Goal: Check status: Check status

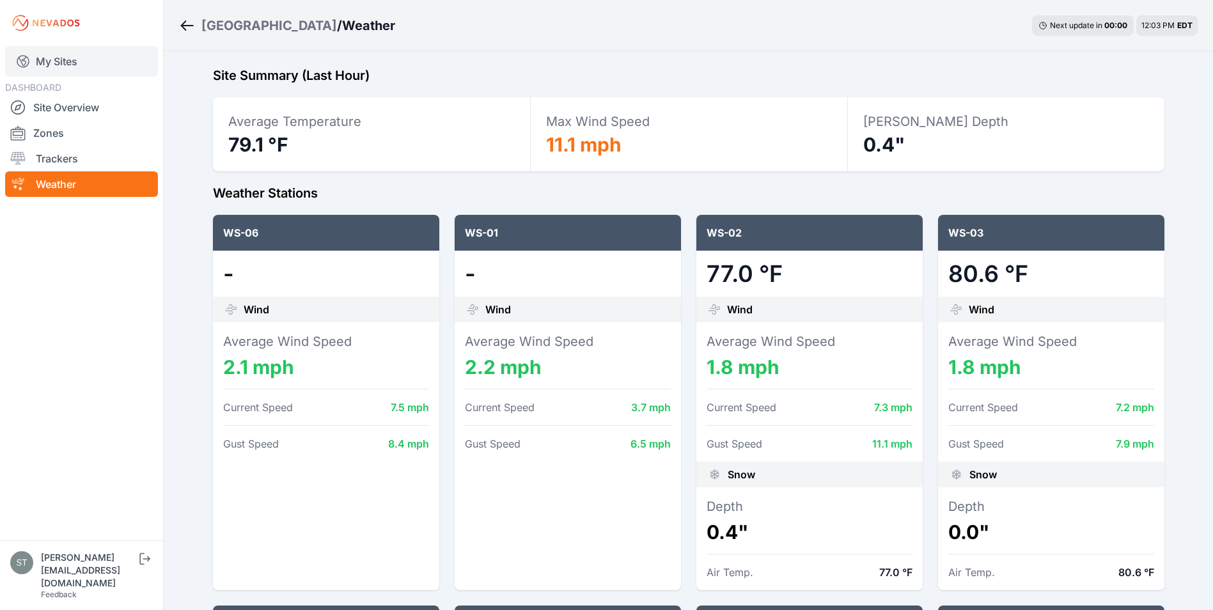
click at [27, 56] on icon at bounding box center [22, 61] width 15 height 15
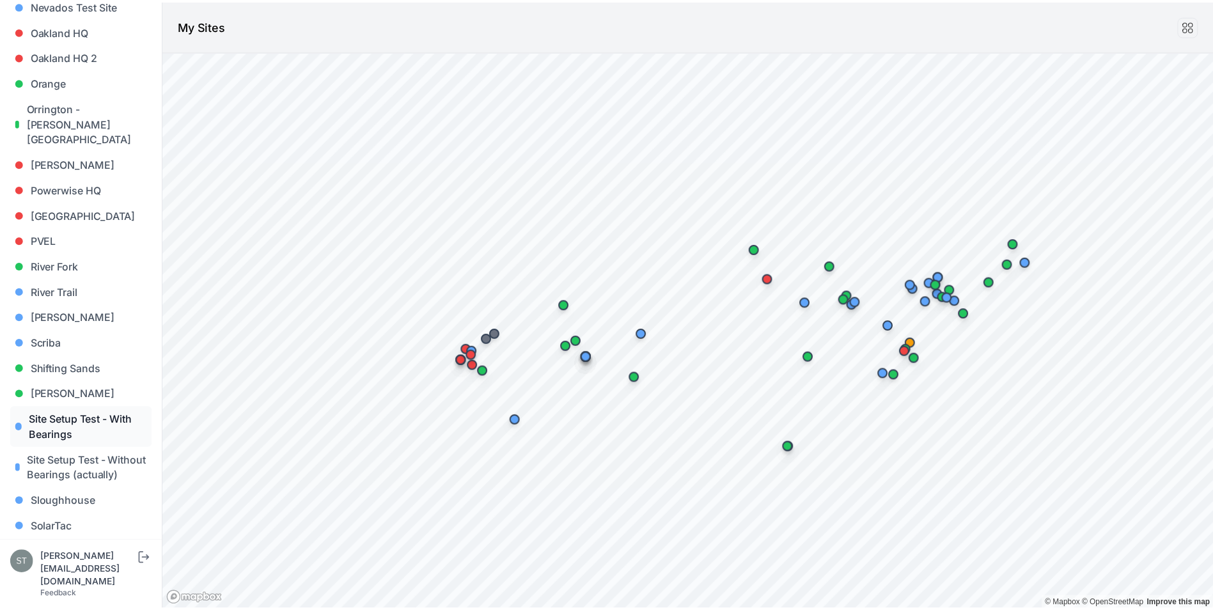
scroll to position [1210, 0]
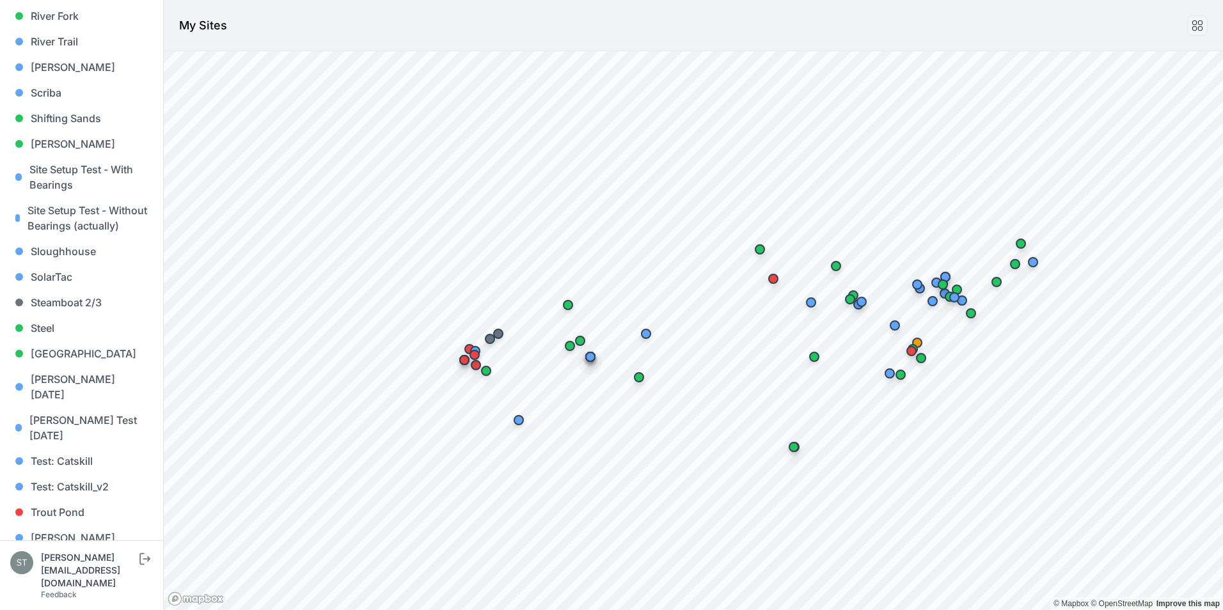
click at [65, 551] on link "Whitetail" at bounding box center [81, 564] width 143 height 26
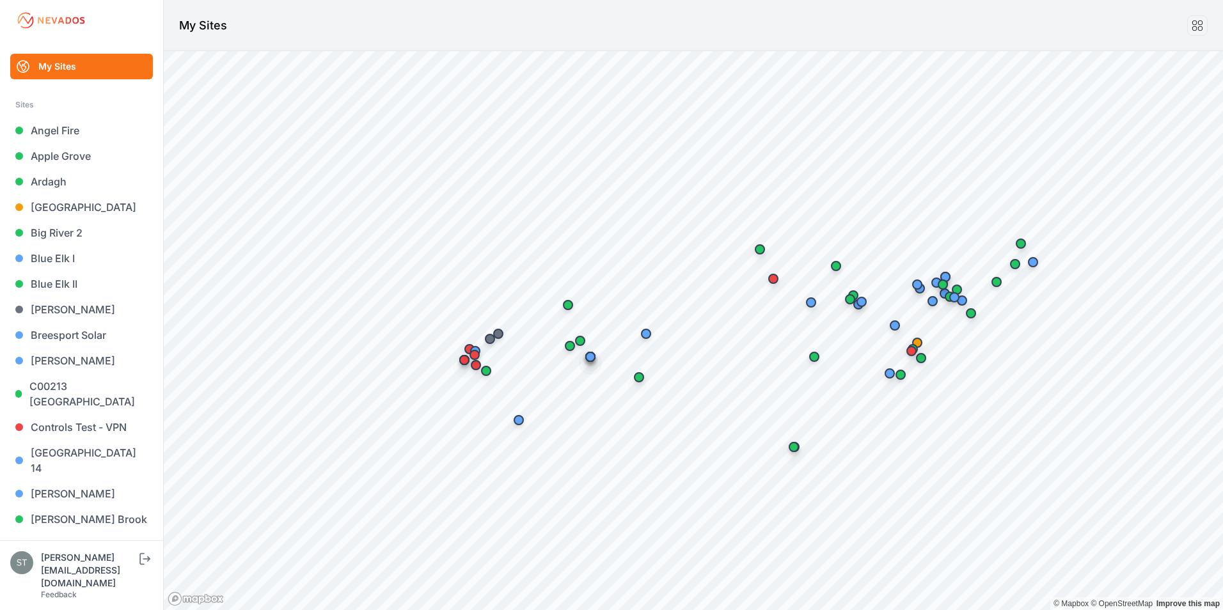
drag, startPoint x: 47, startPoint y: 130, endPoint x: 297, endPoint y: 25, distance: 271.8
click at [297, 25] on header "My Sites" at bounding box center [693, 25] width 1059 height 51
drag, startPoint x: 45, startPoint y: 183, endPoint x: 384, endPoint y: 36, distance: 369.3
click at [384, 36] on header "My Sites" at bounding box center [693, 25] width 1059 height 51
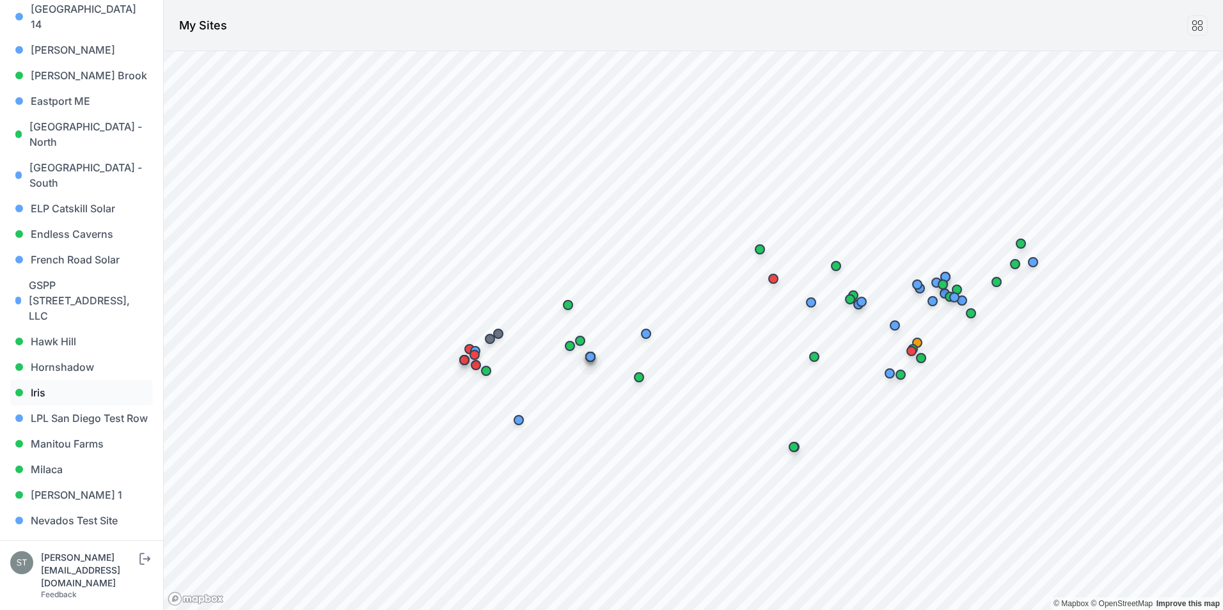
scroll to position [448, 0]
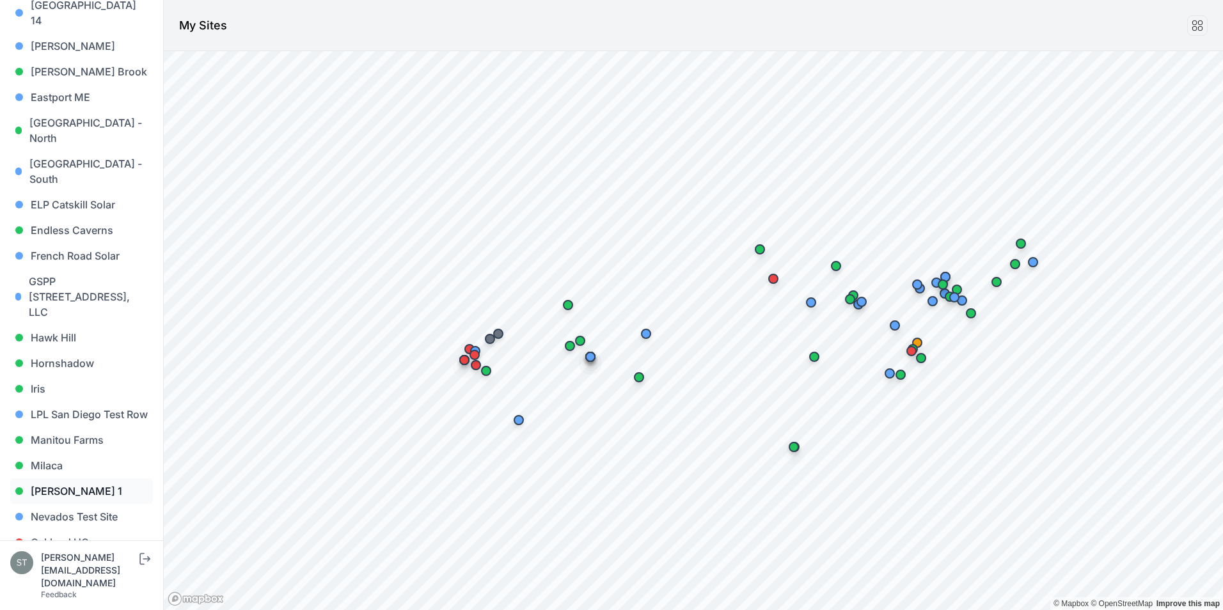
drag, startPoint x: 70, startPoint y: 454, endPoint x: 67, endPoint y: 461, distance: 7.2
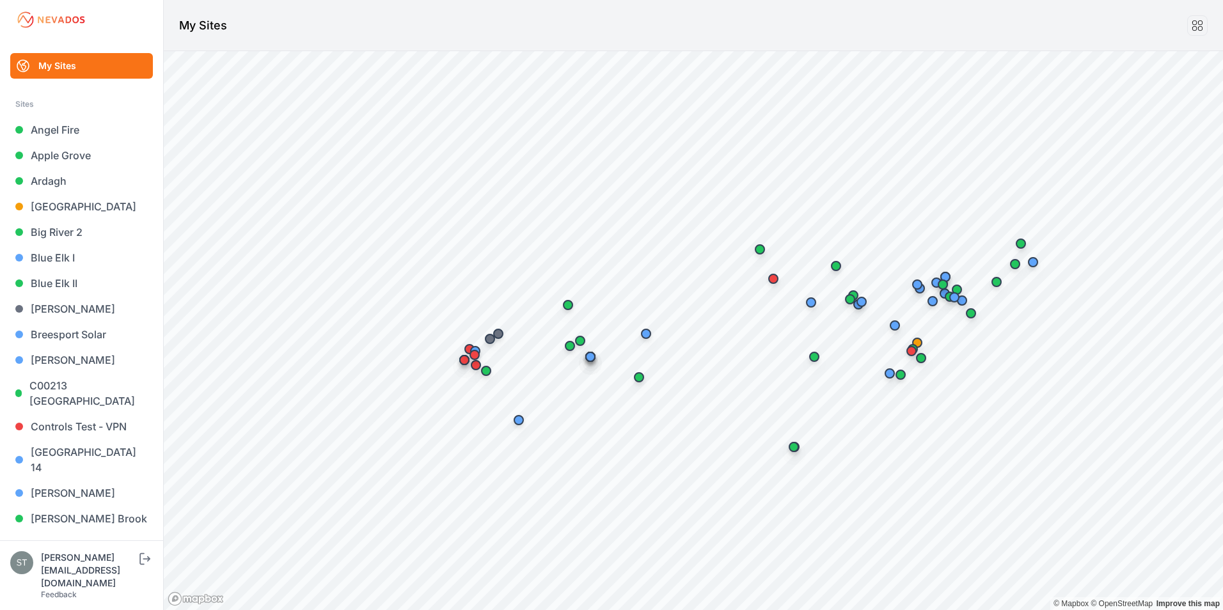
scroll to position [0, 0]
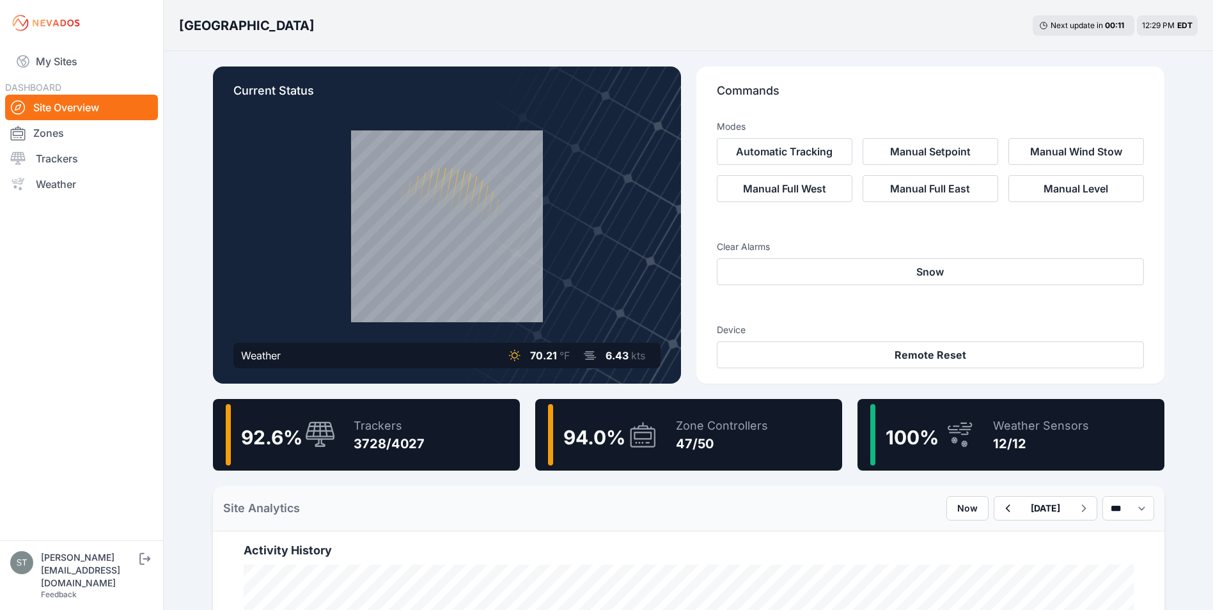
click at [655, 441] on icon at bounding box center [642, 434] width 25 height 25
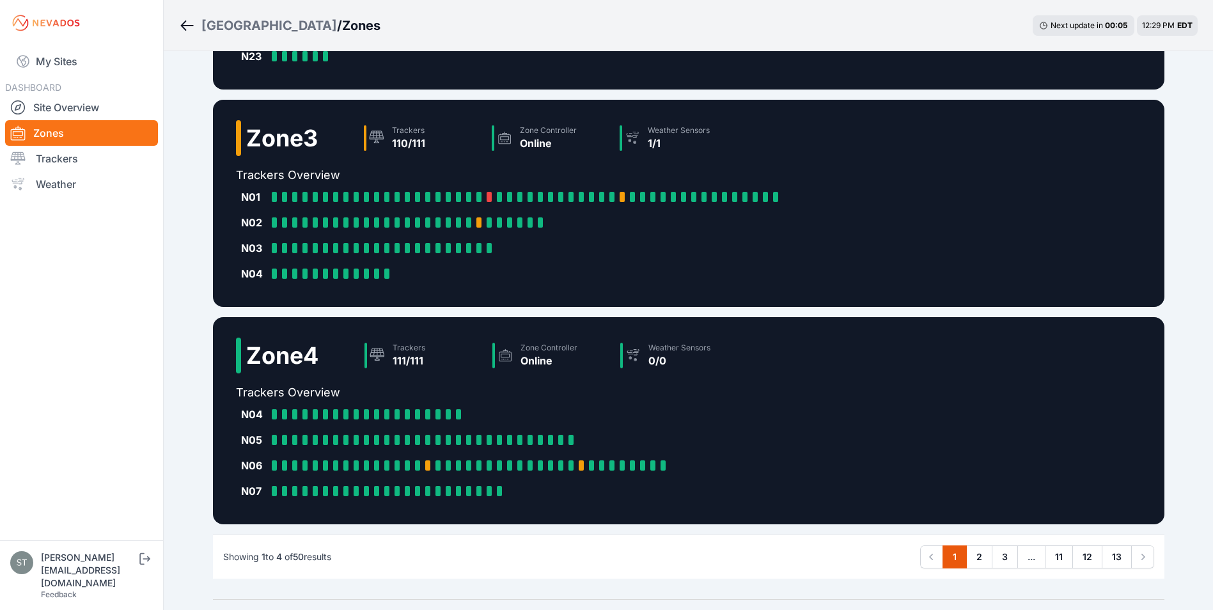
scroll to position [512, 0]
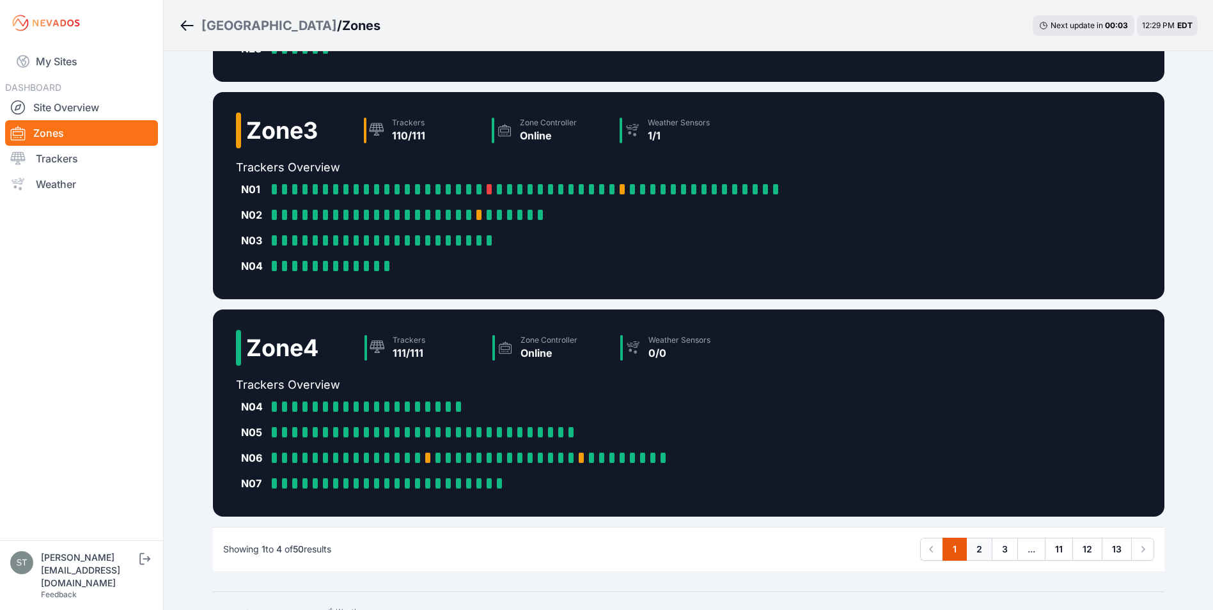
click at [981, 545] on link "2" at bounding box center [980, 549] width 26 height 23
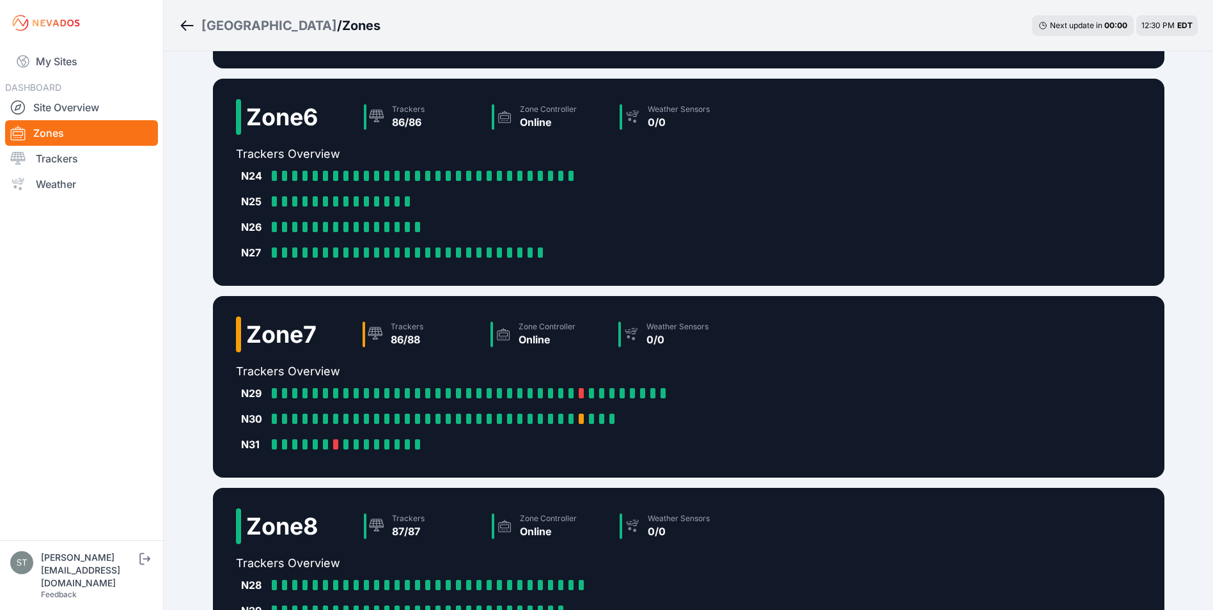
scroll to position [320, 0]
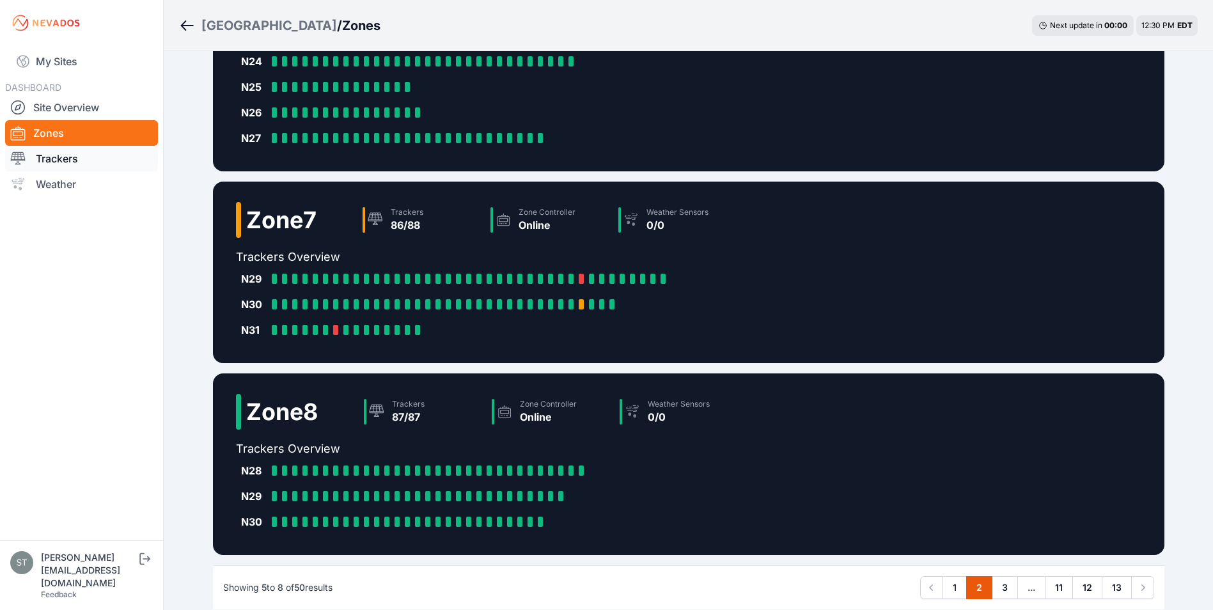
click at [55, 159] on link "Trackers" at bounding box center [81, 159] width 153 height 26
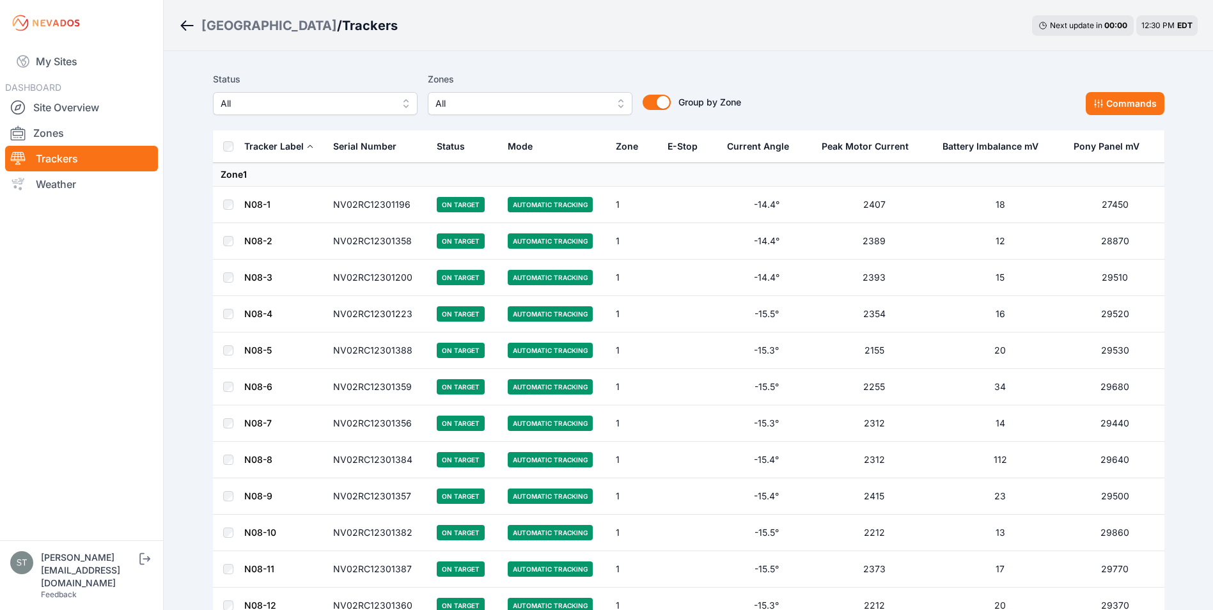
click at [344, 105] on span "All" at bounding box center [306, 103] width 171 height 15
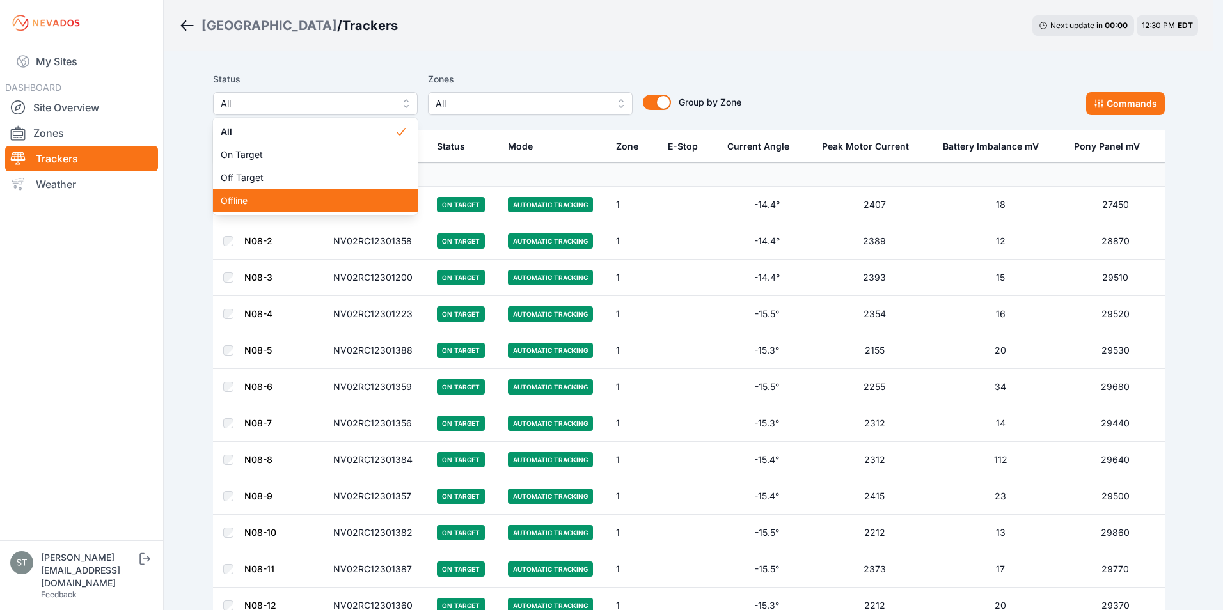
click at [250, 201] on span "Offline" at bounding box center [308, 200] width 174 height 13
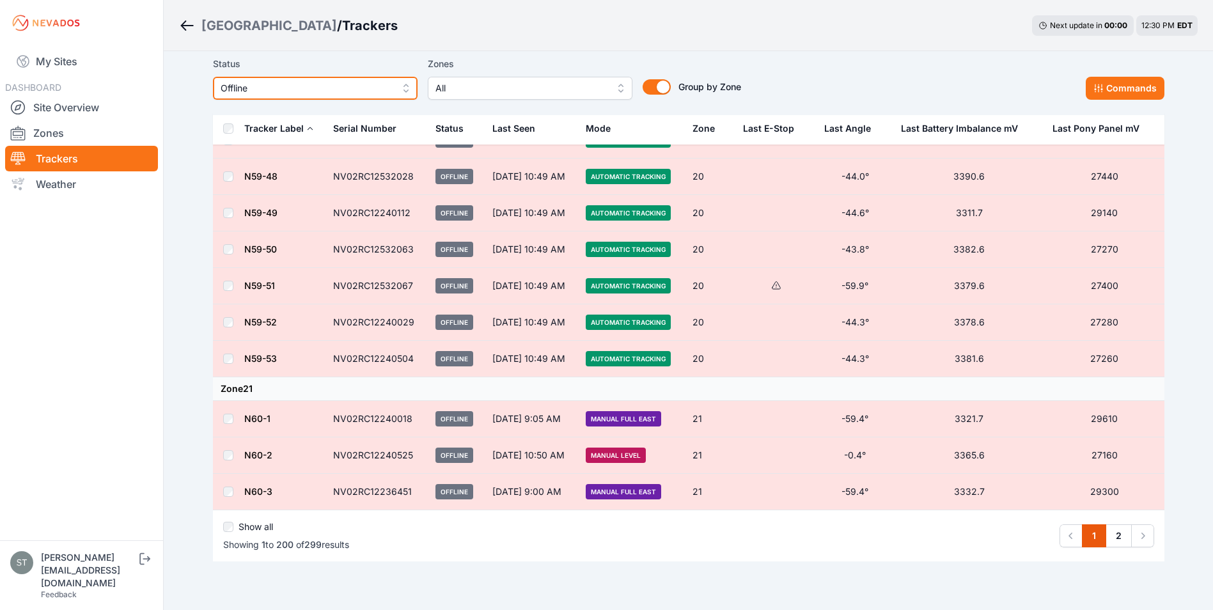
scroll to position [7299, 0]
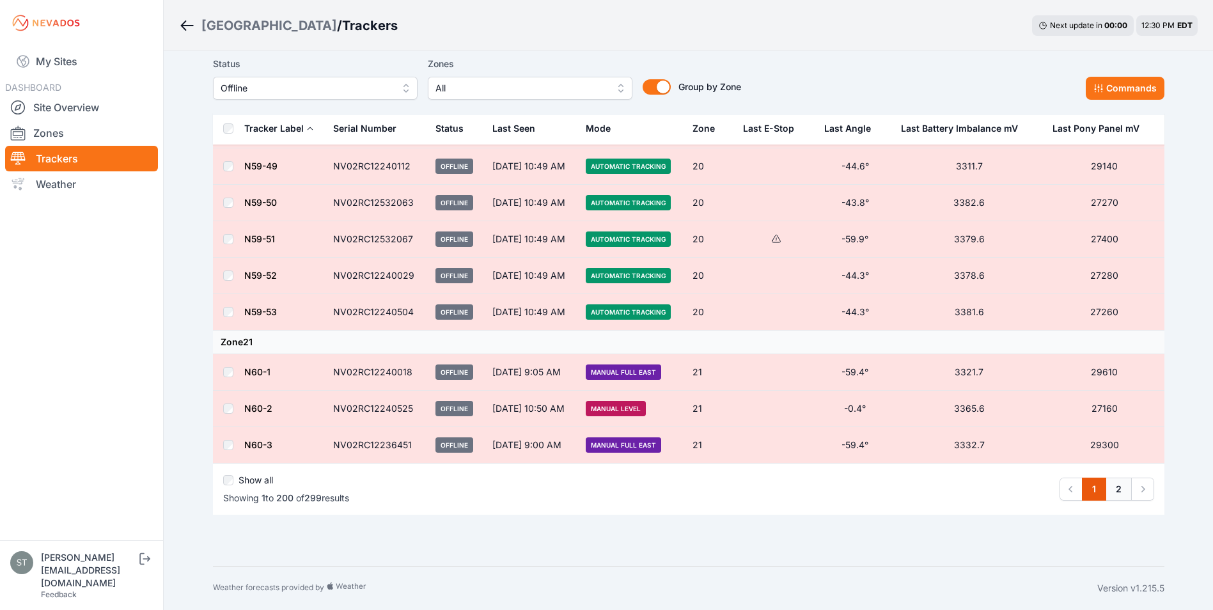
click at [1121, 489] on link "2" at bounding box center [1119, 489] width 26 height 23
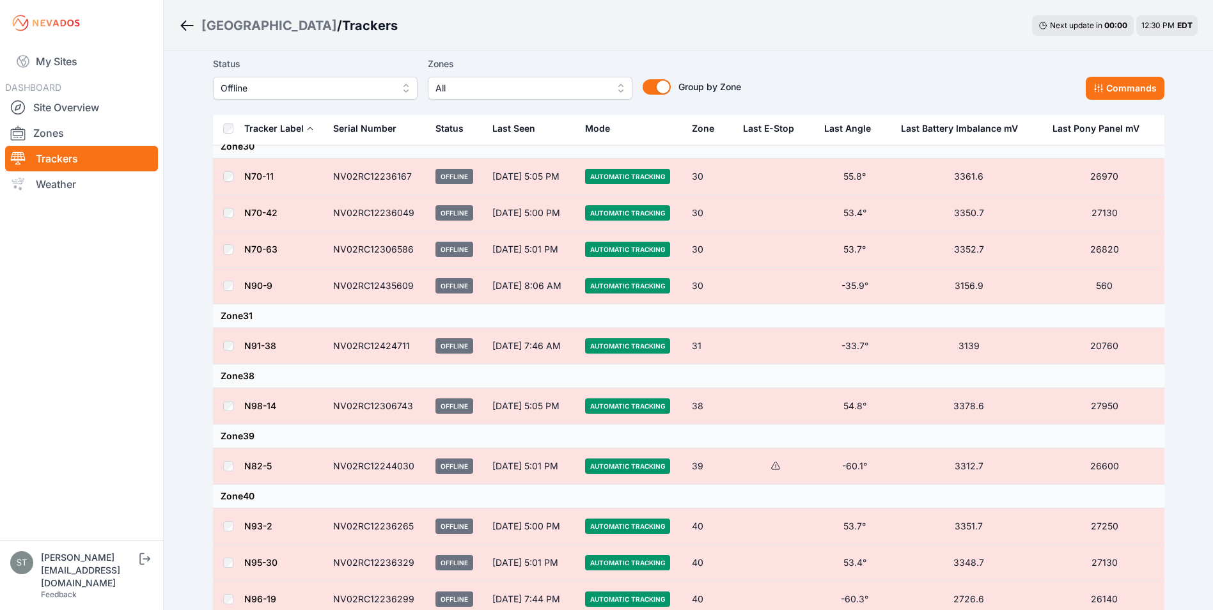
scroll to position [3569, 0]
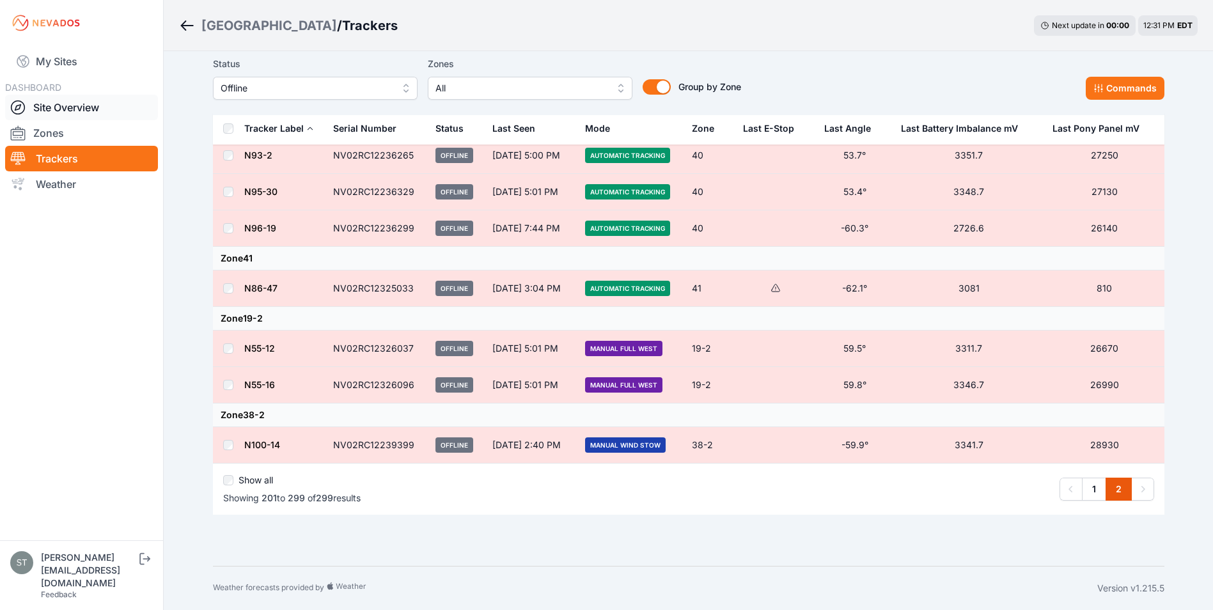
click at [72, 102] on link "Site Overview" at bounding box center [81, 108] width 153 height 26
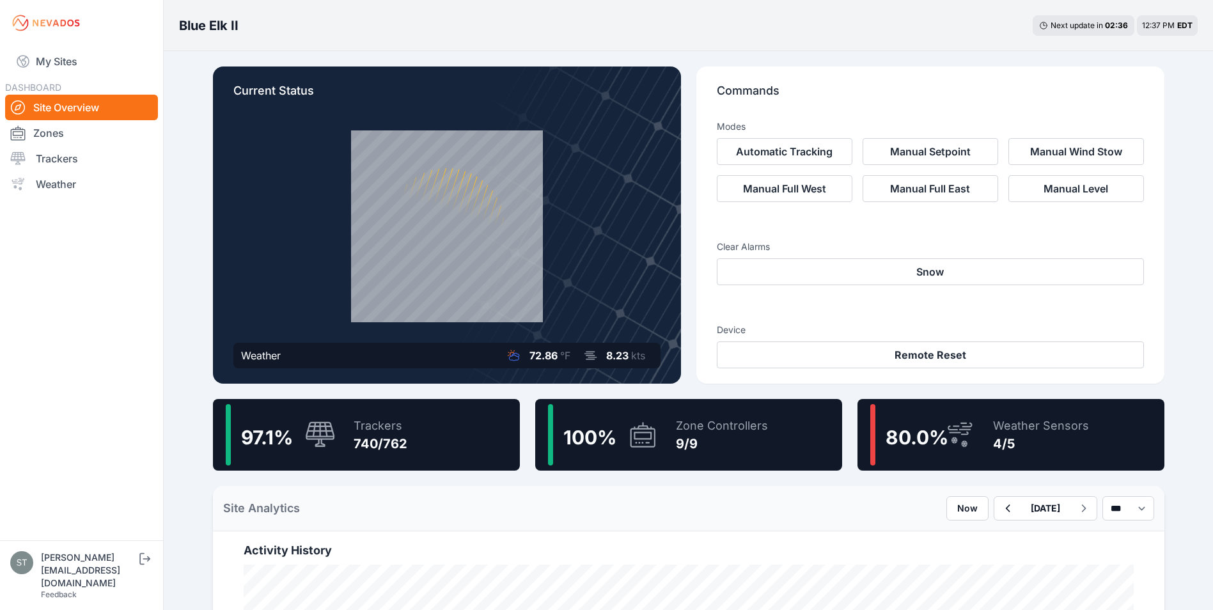
click at [993, 450] on div "4/5" at bounding box center [1041, 444] width 96 height 18
click at [336, 429] on div "99.4 % Trackers 168/169" at bounding box center [366, 435] width 307 height 72
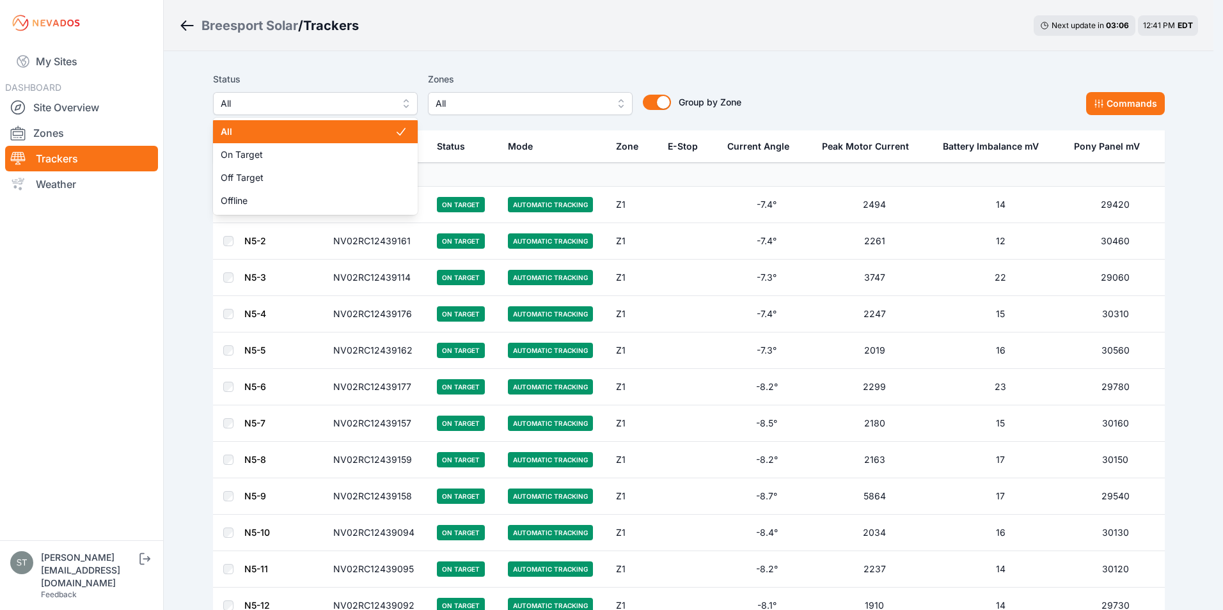
click at [279, 104] on span "All" at bounding box center [306, 103] width 171 height 15
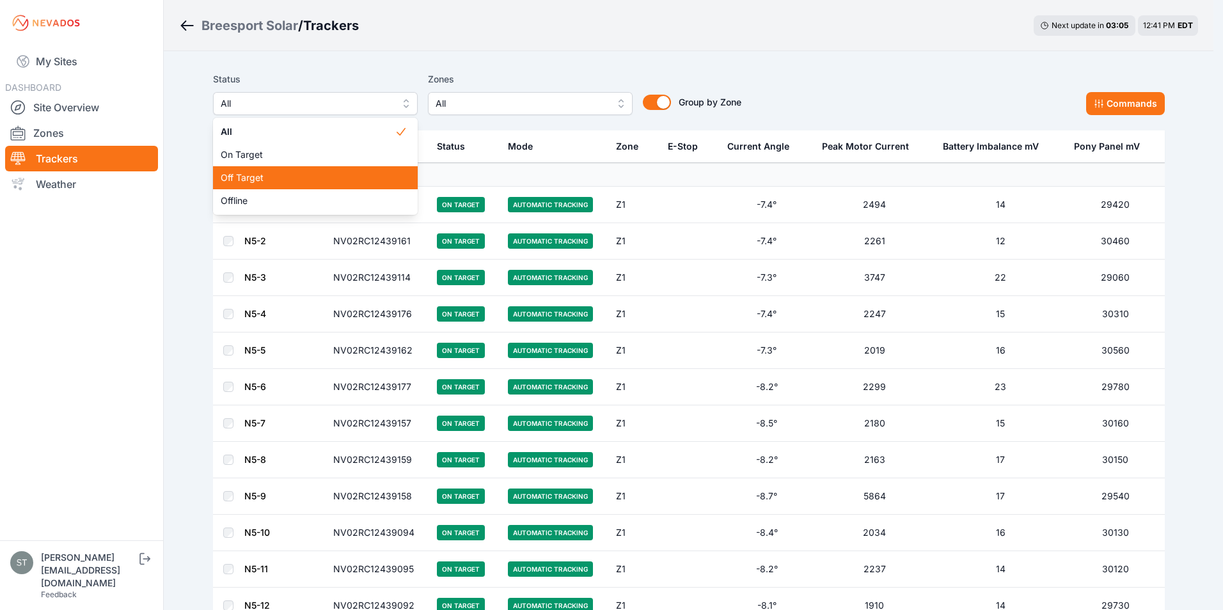
click at [249, 178] on span "Off Target" at bounding box center [308, 177] width 174 height 13
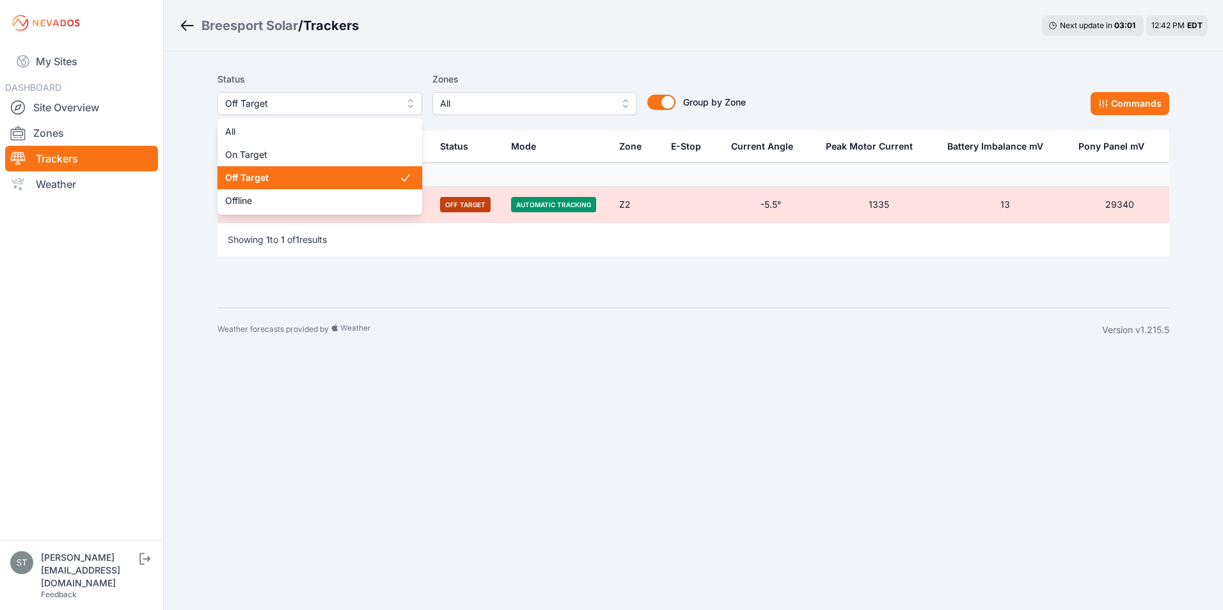
click at [272, 104] on span "Off Target" at bounding box center [310, 103] width 171 height 15
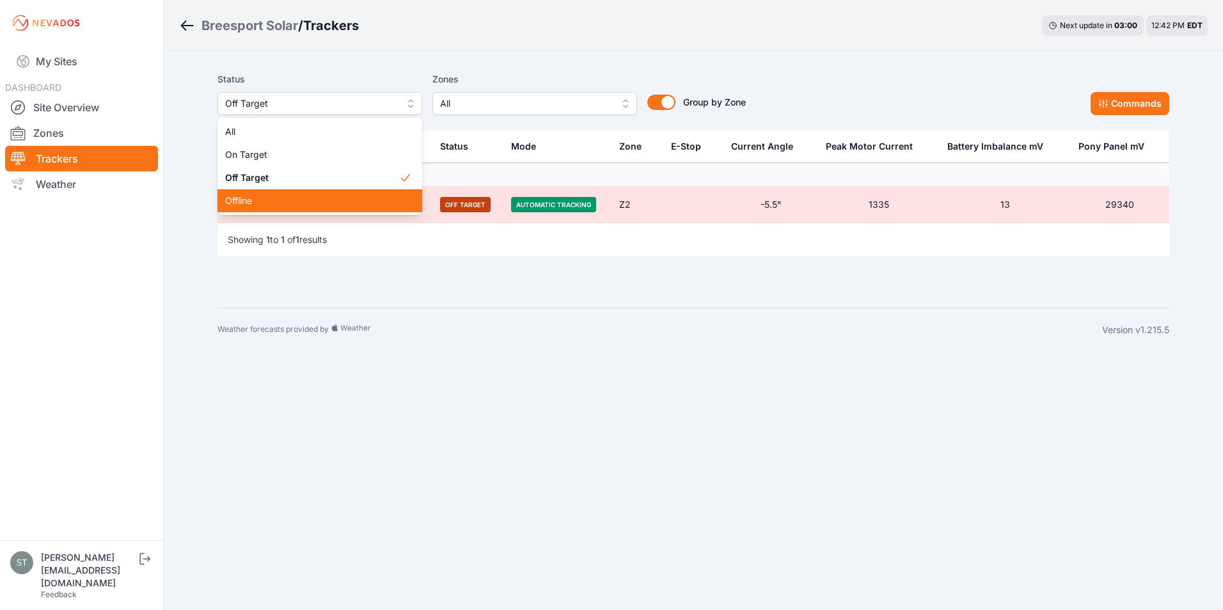
click at [251, 195] on span "Offline" at bounding box center [312, 200] width 174 height 13
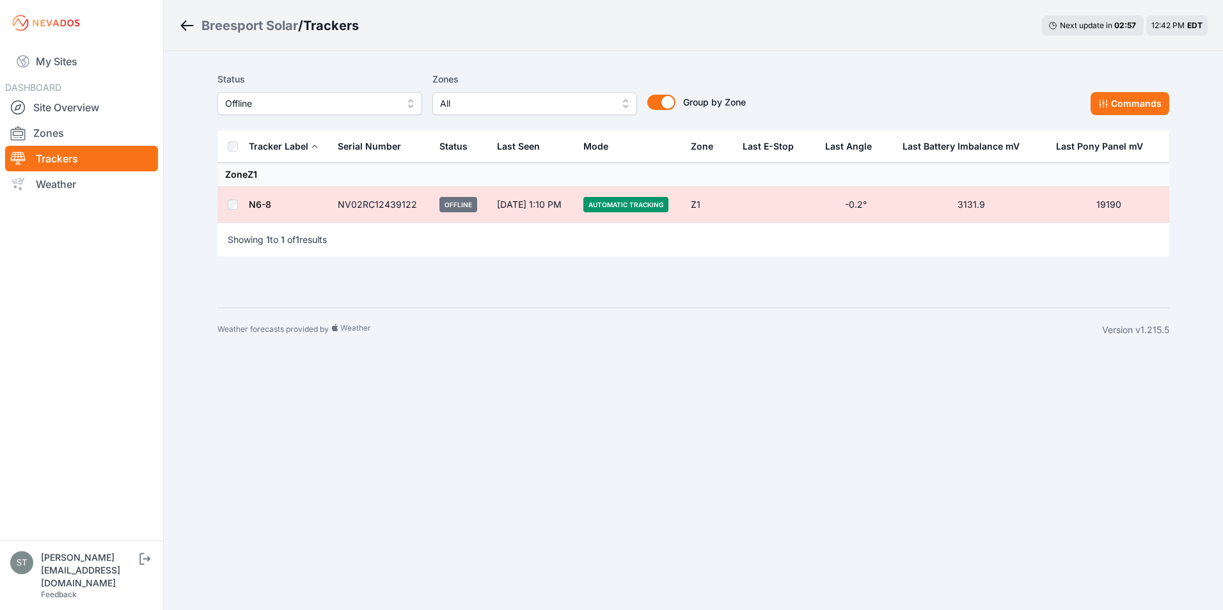
click at [261, 205] on link "N6-8" at bounding box center [260, 204] width 22 height 11
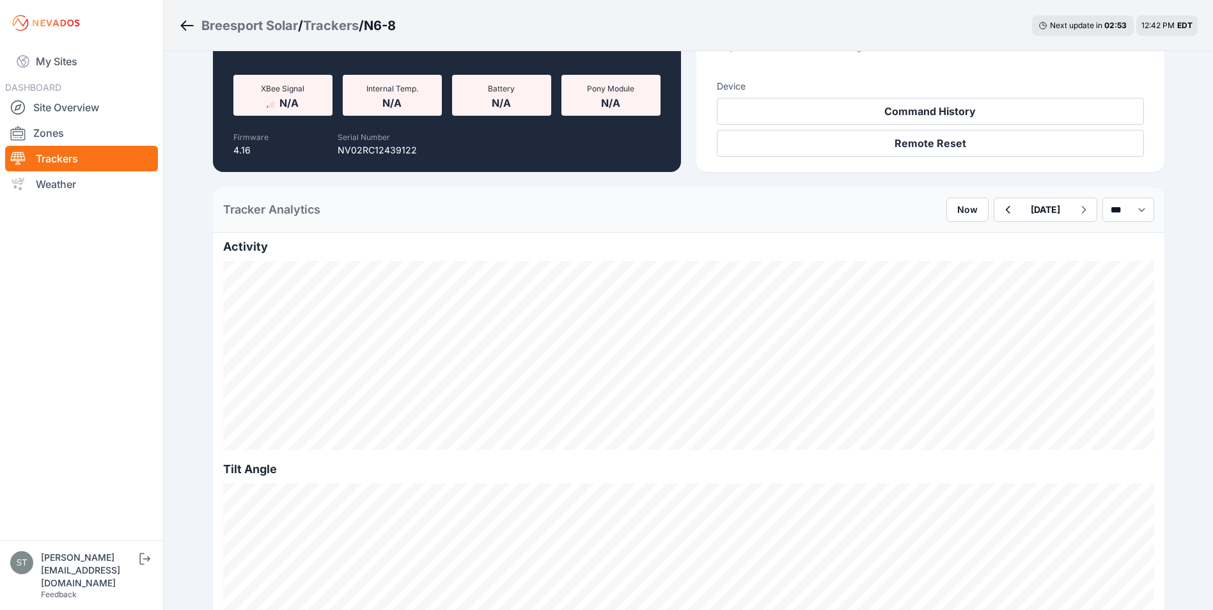
scroll to position [192, 0]
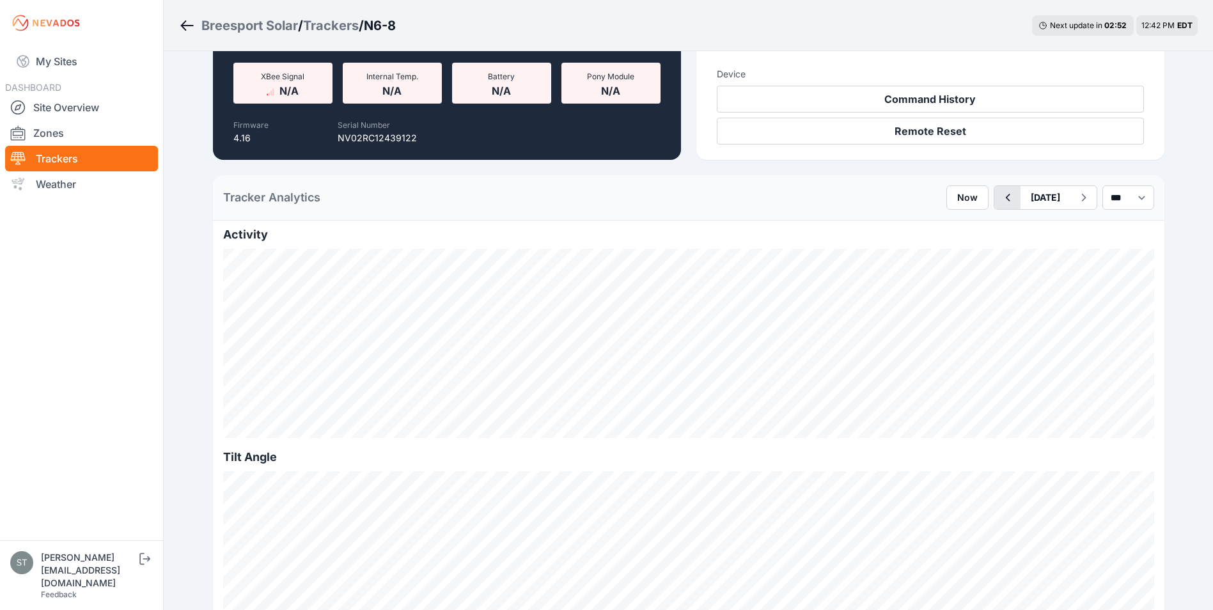
click at [1000, 199] on icon "button" at bounding box center [1008, 197] width 16 height 15
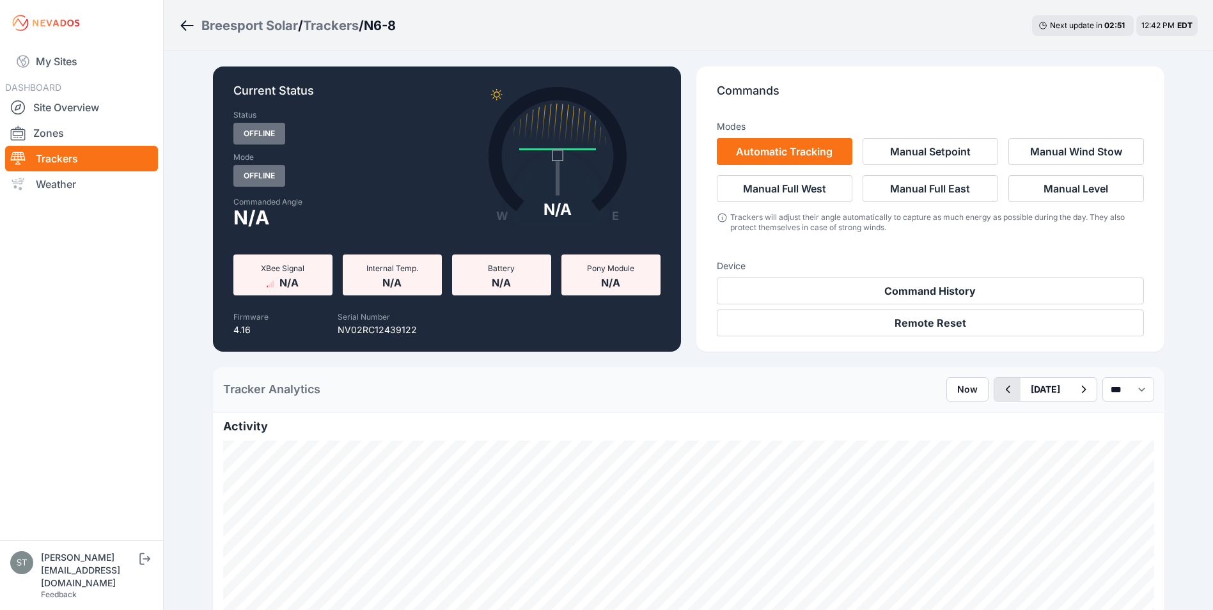
click at [1000, 389] on icon "button" at bounding box center [1008, 389] width 16 height 15
click at [1000, 390] on icon "button" at bounding box center [1008, 389] width 16 height 15
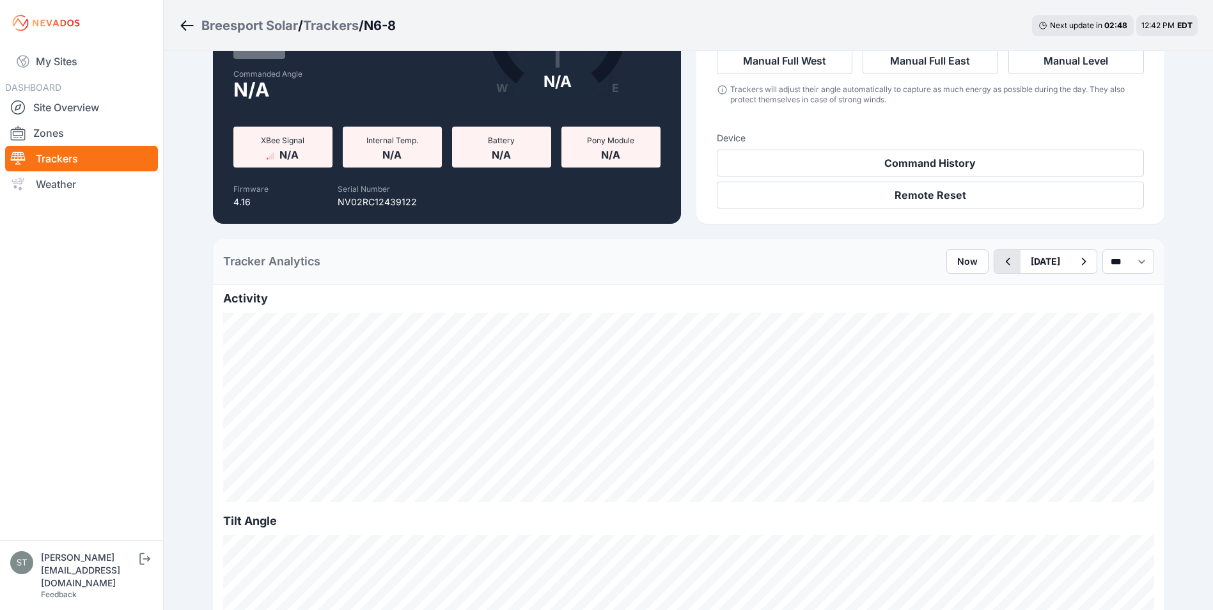
scroll to position [256, 0]
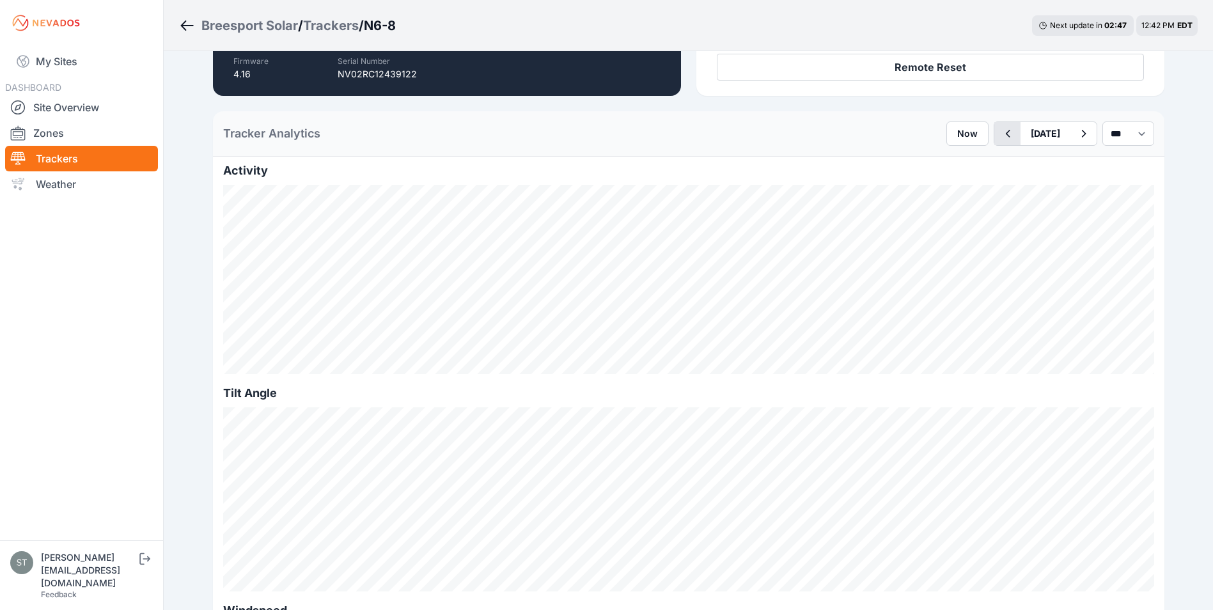
click at [1000, 135] on icon "button" at bounding box center [1008, 133] width 16 height 15
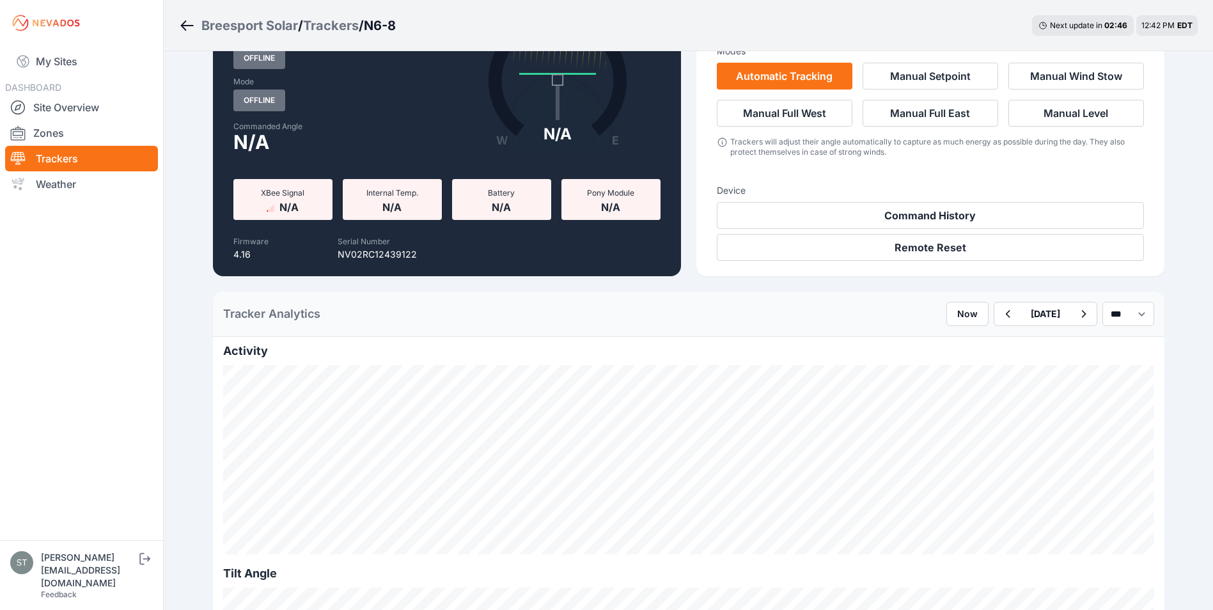
scroll to position [192, 0]
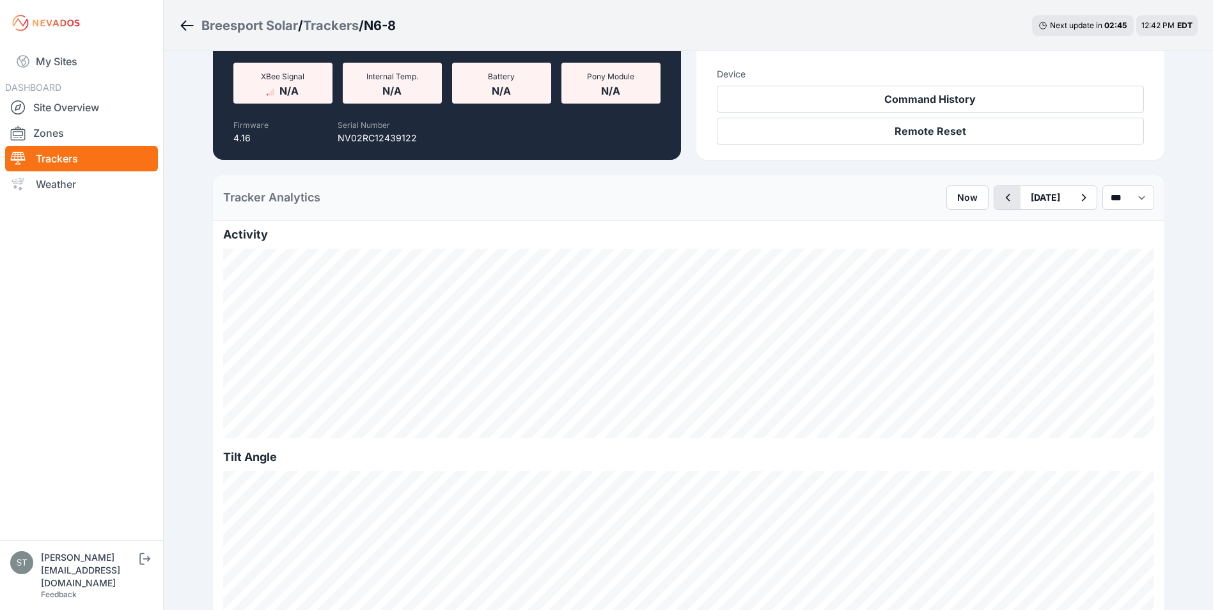
click at [1000, 196] on icon "button" at bounding box center [1008, 197] width 16 height 15
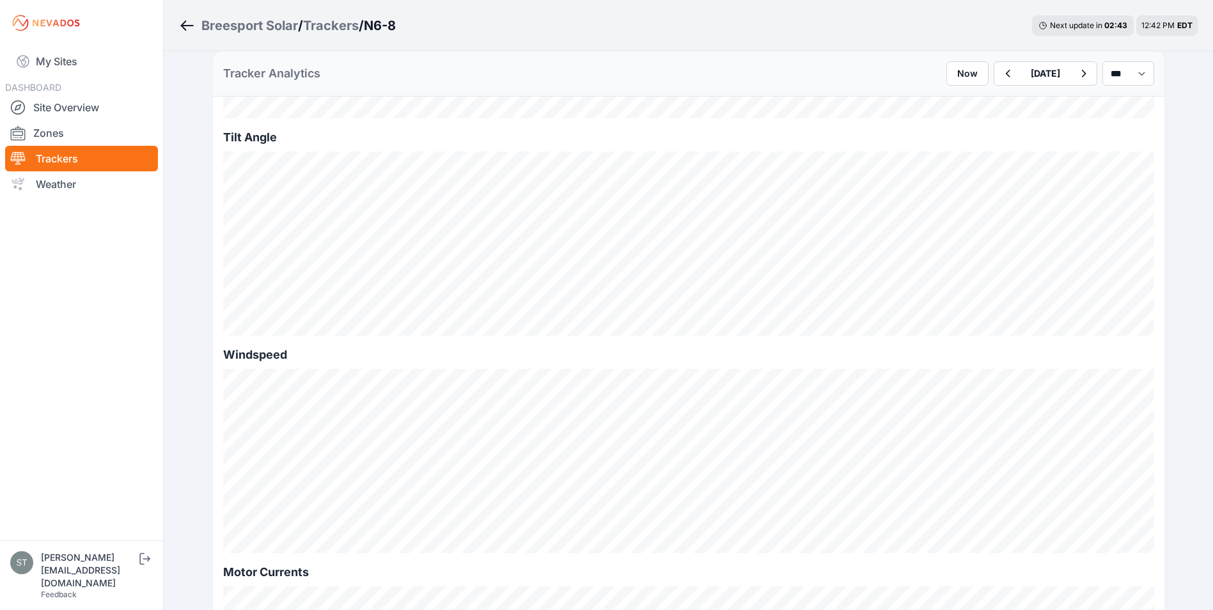
scroll to position [384, 0]
click at [1000, 74] on icon "button" at bounding box center [1008, 73] width 16 height 15
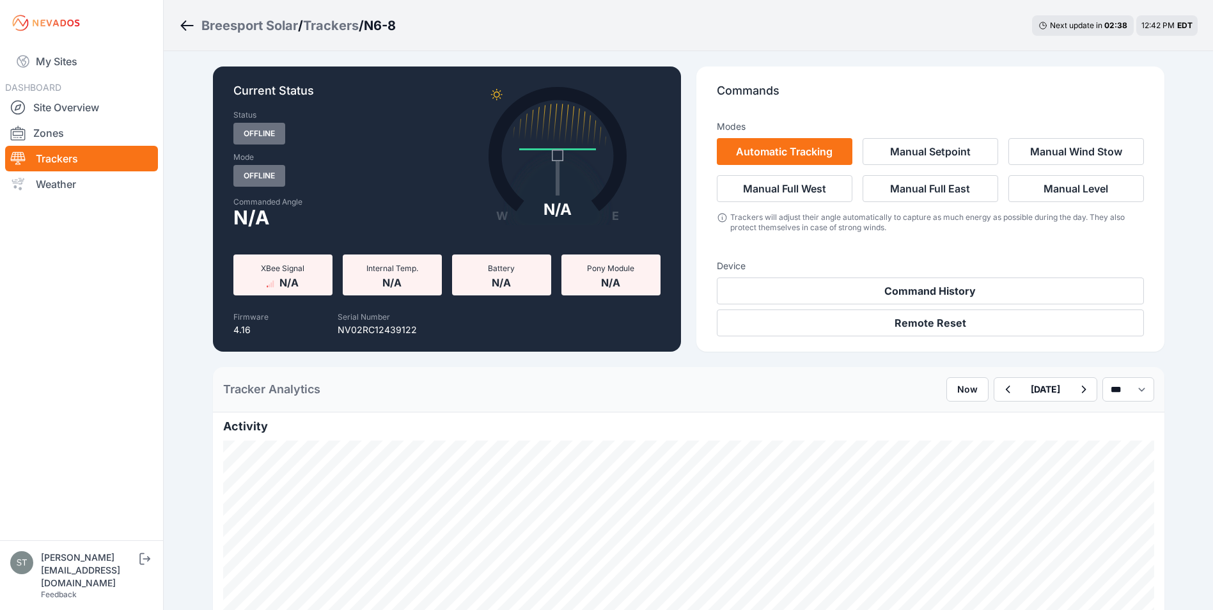
click at [186, 22] on icon "Breadcrumb" at bounding box center [187, 25] width 16 height 15
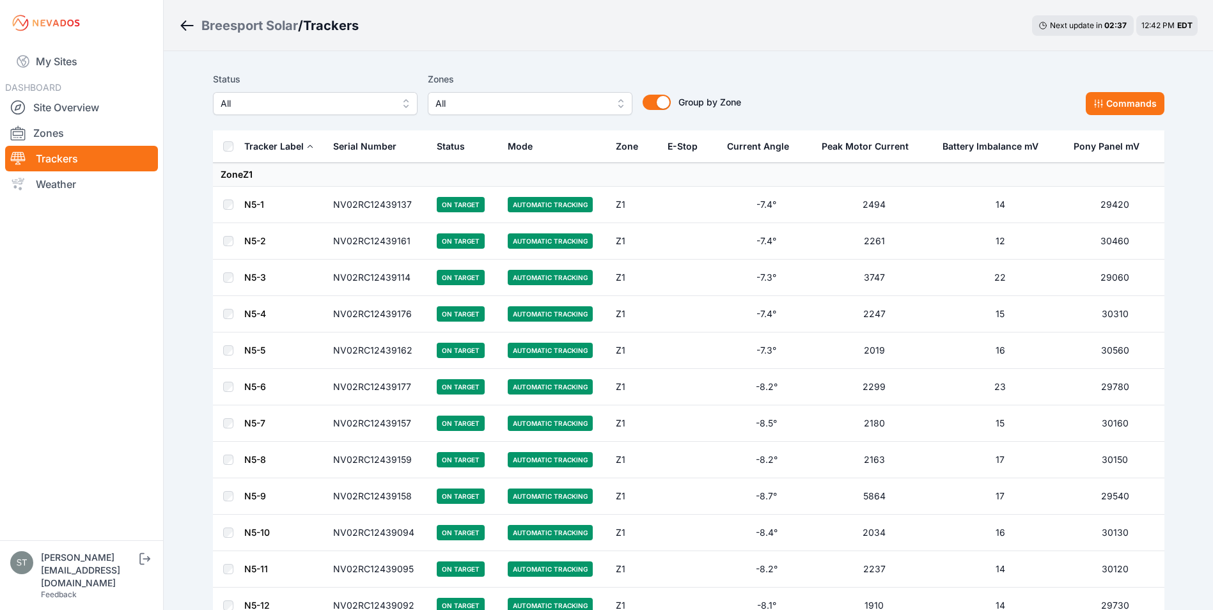
click at [244, 114] on button "All" at bounding box center [315, 103] width 205 height 23
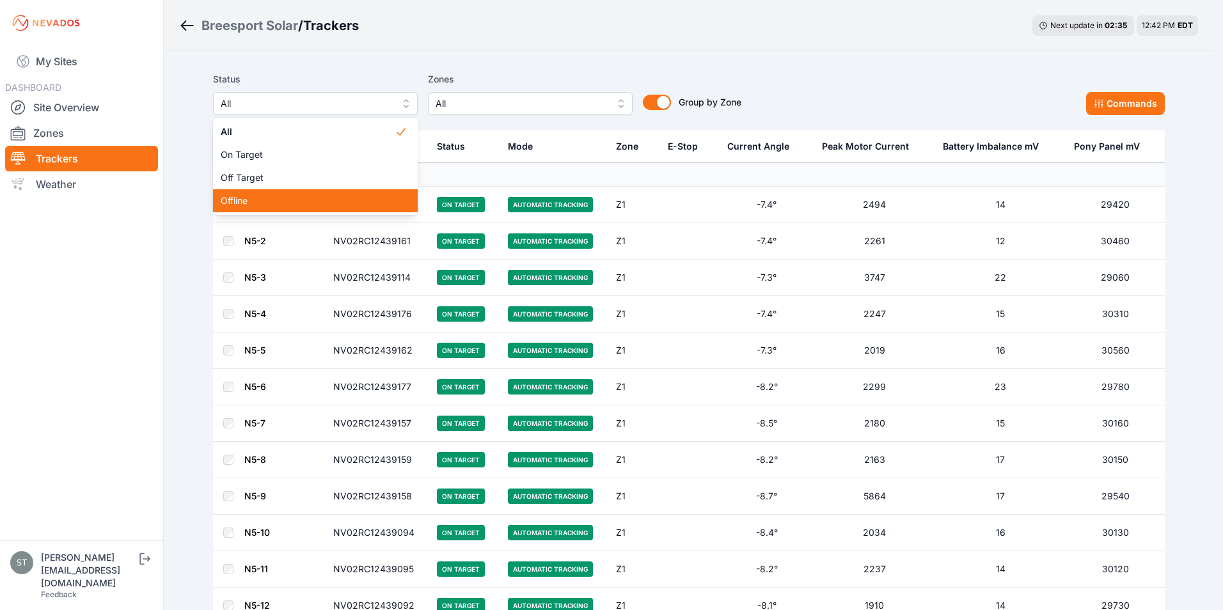
click at [242, 202] on span "Offline" at bounding box center [308, 200] width 174 height 13
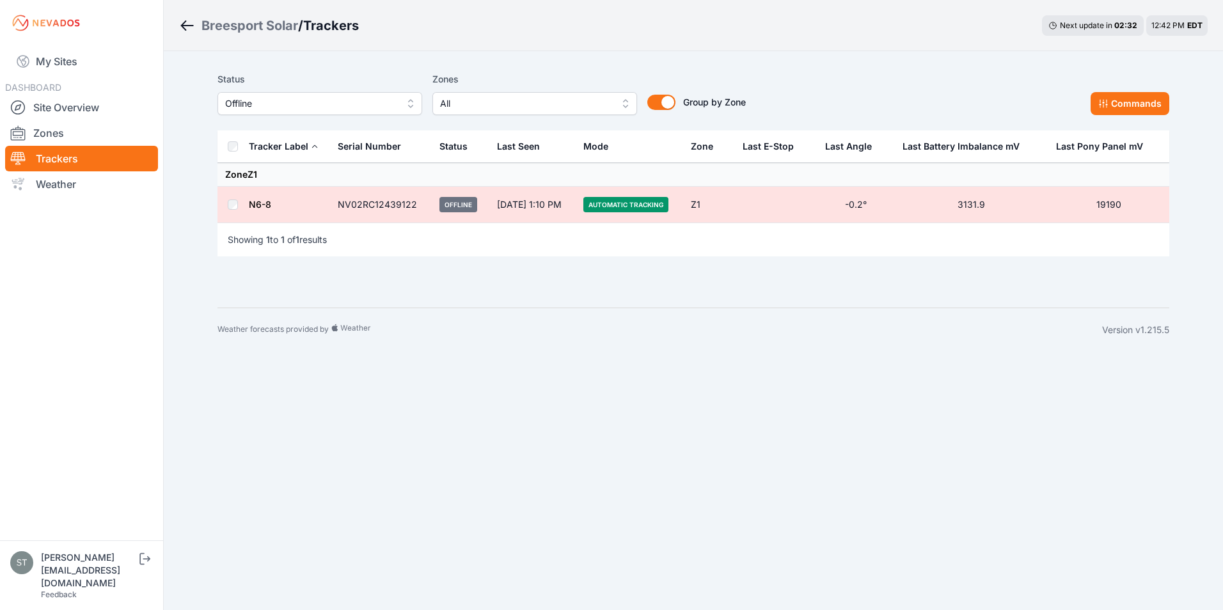
click at [253, 203] on link "N6-8" at bounding box center [260, 204] width 22 height 11
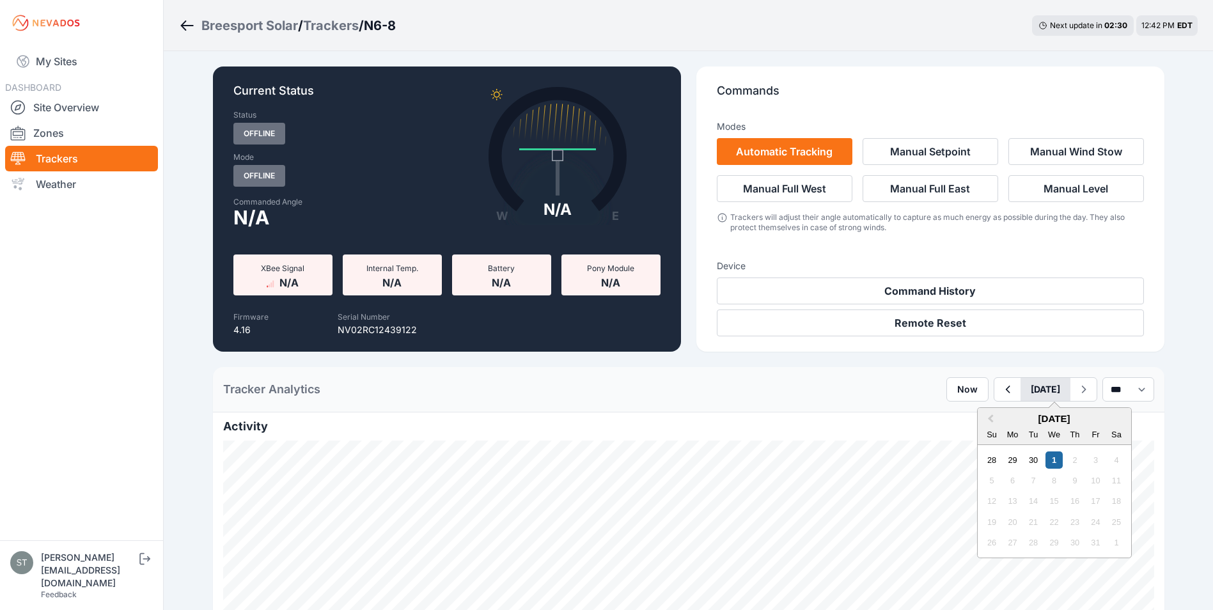
click at [1021, 392] on button "October 01" at bounding box center [1046, 389] width 50 height 23
click at [991, 420] on span "Previous Month" at bounding box center [991, 419] width 0 height 15
click at [1066, 544] on div "28" at bounding box center [1074, 542] width 17 height 17
click at [963, 100] on p "Commands" at bounding box center [930, 96] width 427 height 28
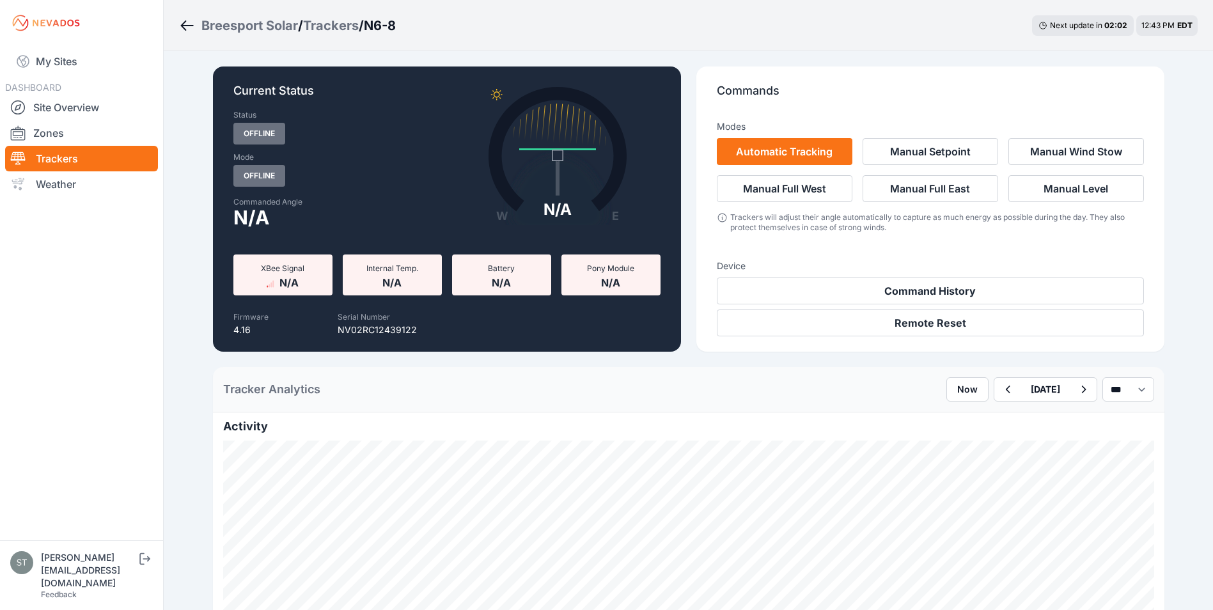
click at [187, 22] on icon "Breadcrumb" at bounding box center [187, 25] width 16 height 15
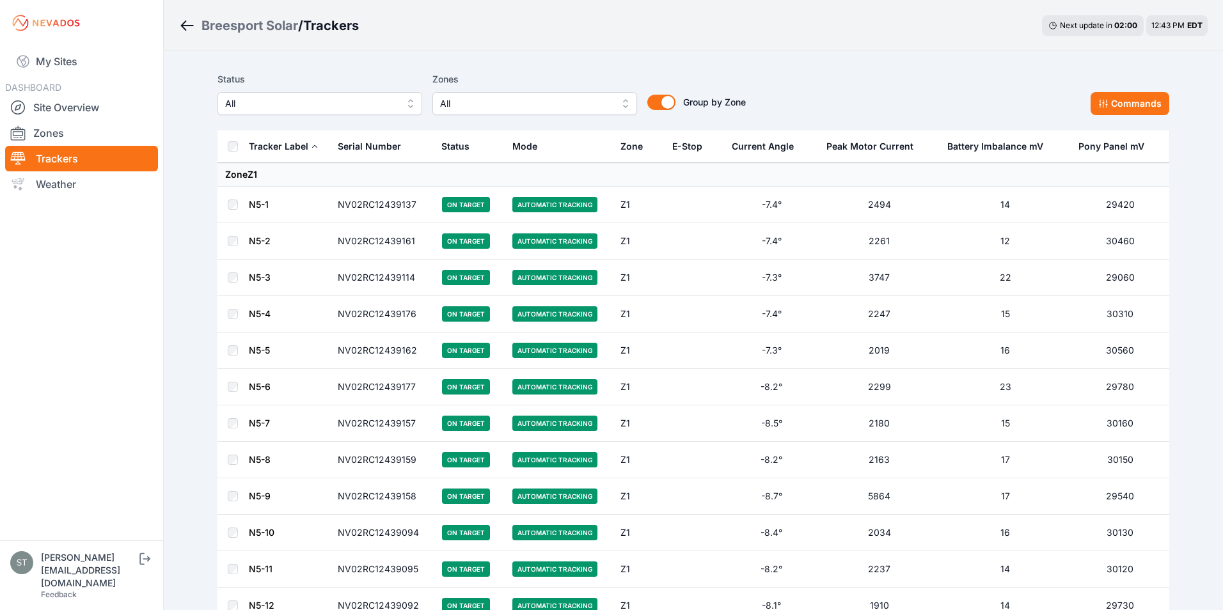
click at [310, 109] on span "All" at bounding box center [310, 103] width 171 height 15
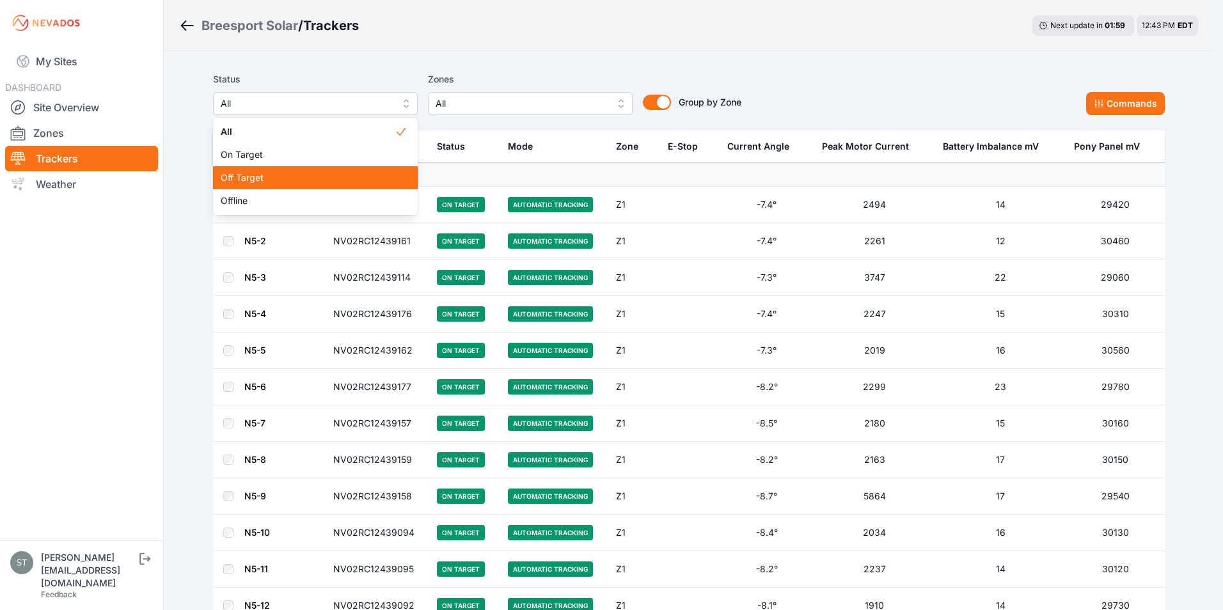
click at [268, 172] on span "Off Target" at bounding box center [308, 177] width 174 height 13
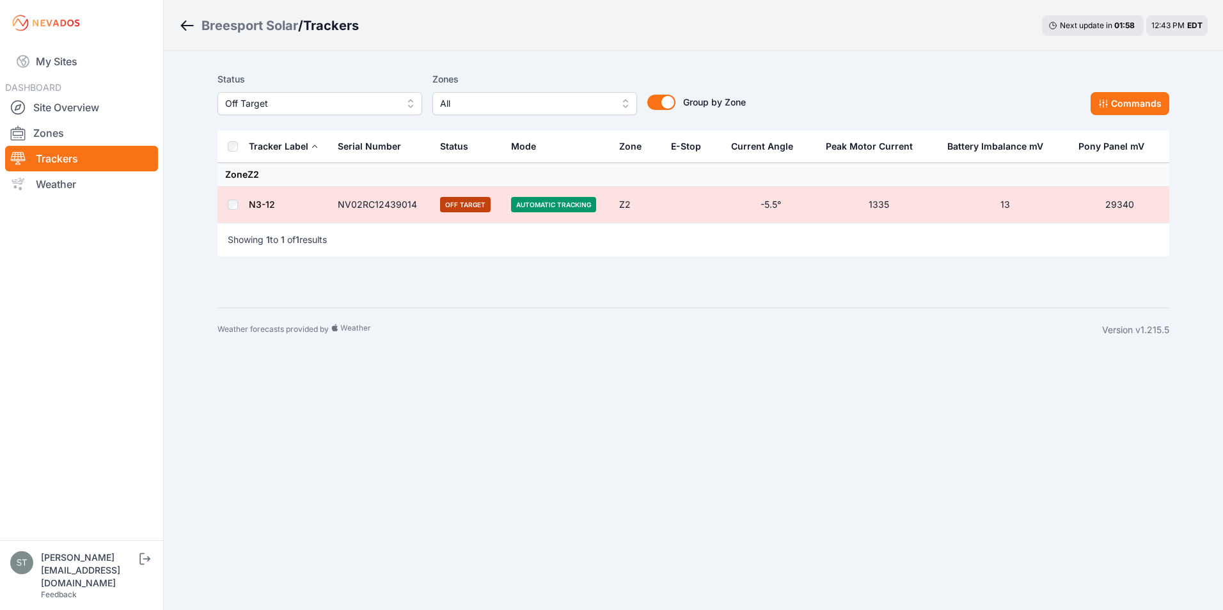
click at [259, 204] on link "N3-12" at bounding box center [262, 204] width 26 height 11
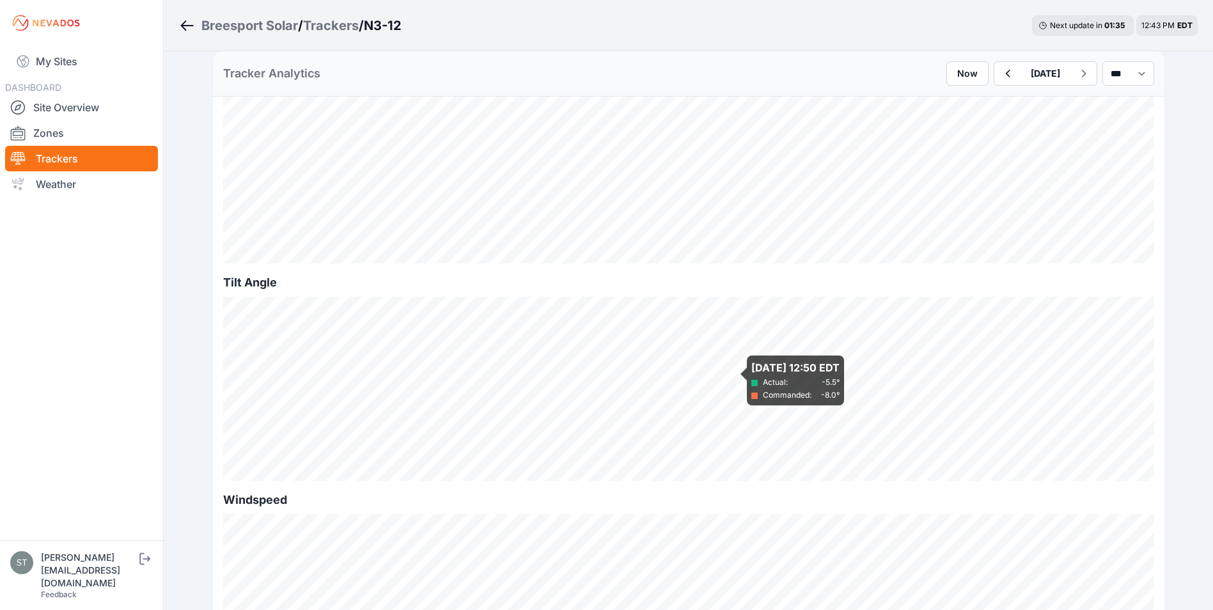
scroll to position [128, 0]
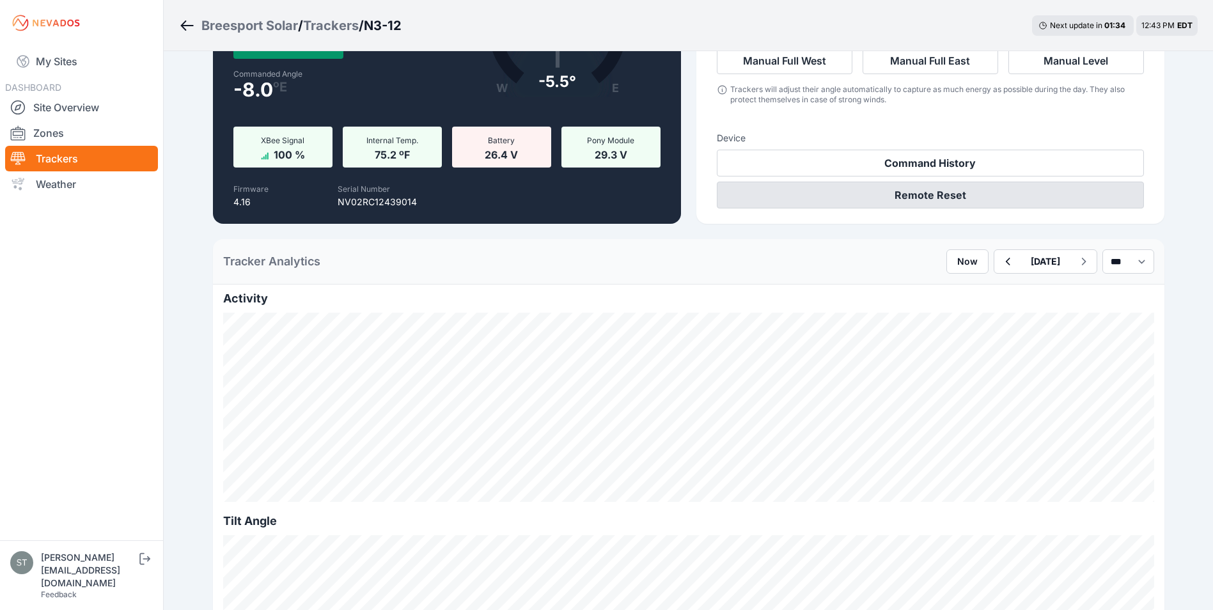
click at [973, 196] on button "Remote Reset" at bounding box center [930, 195] width 427 height 27
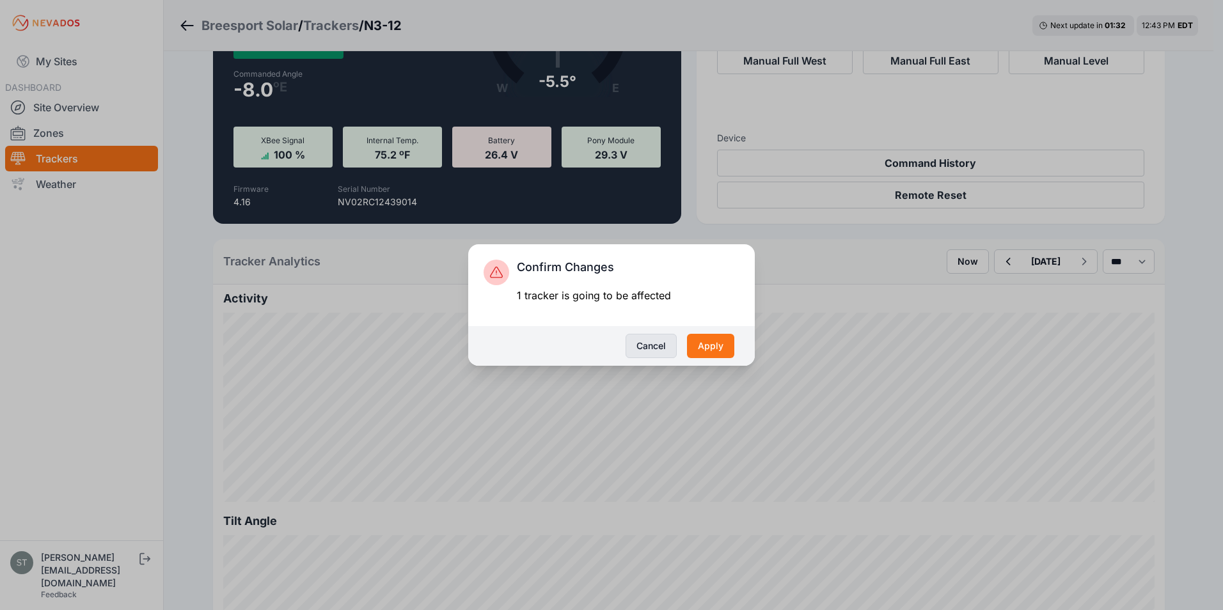
click at [661, 343] on button "Cancel" at bounding box center [651, 346] width 51 height 24
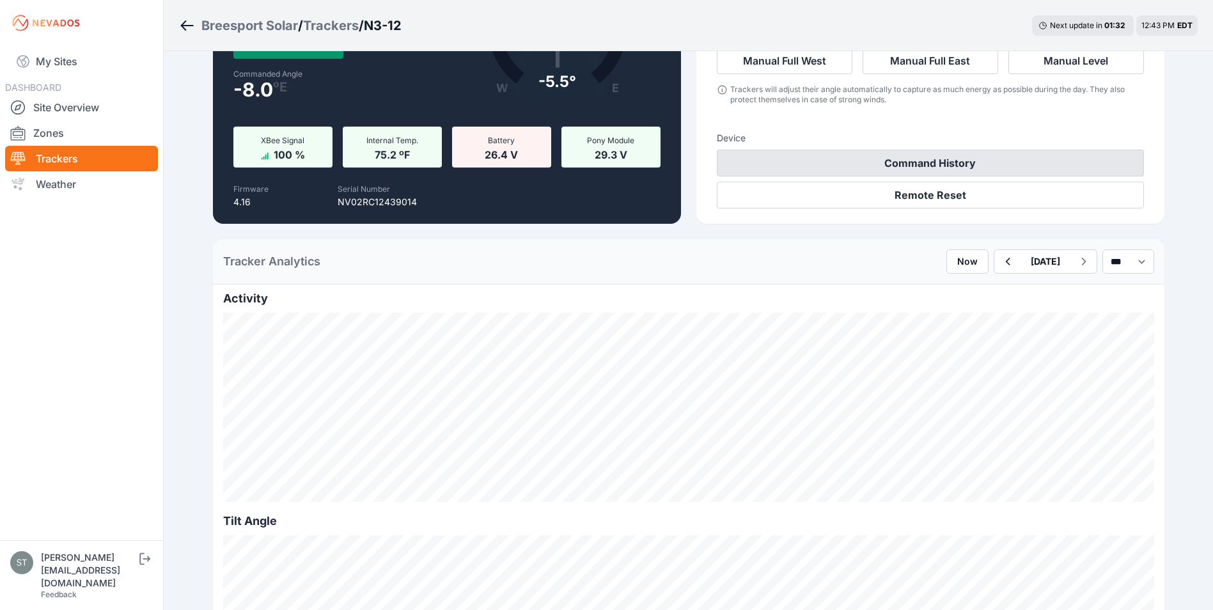
click at [991, 162] on button "Command History" at bounding box center [930, 163] width 427 height 27
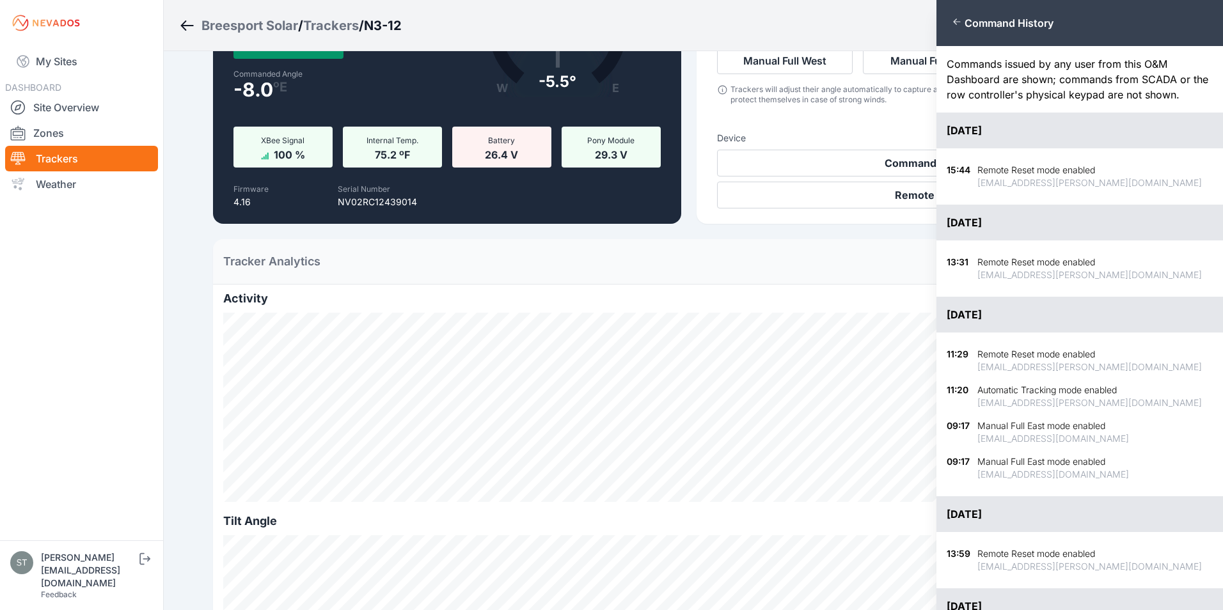
click at [873, 125] on div "Close panel Command History Commands issued by any user from this O&M Dashboard…" at bounding box center [611, 305] width 1223 height 610
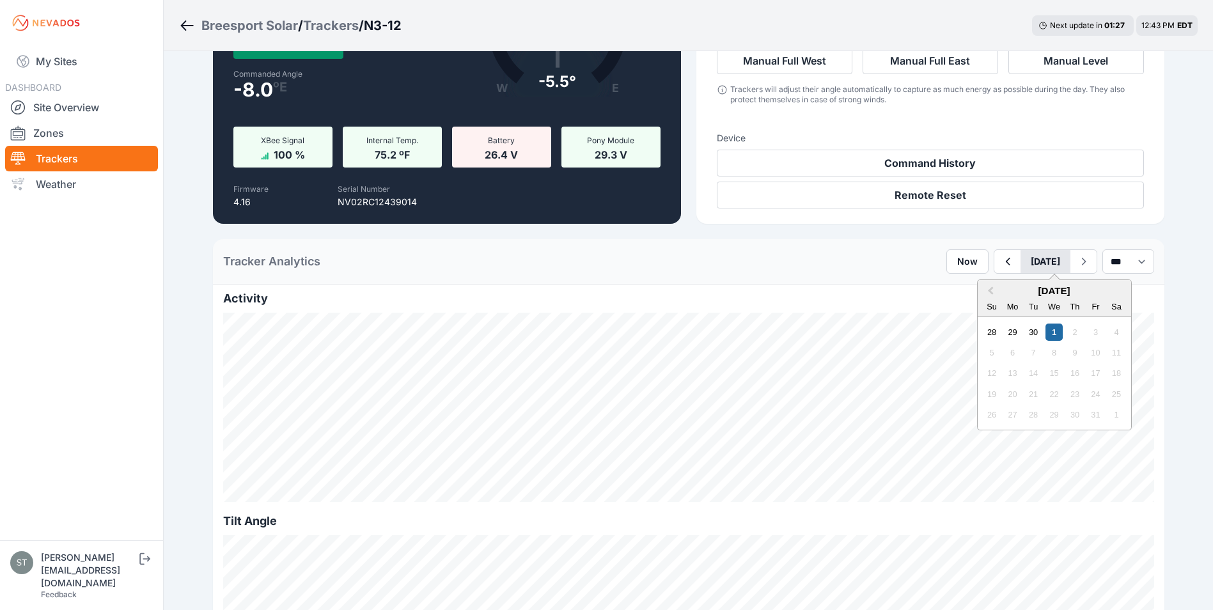
click at [1021, 258] on button "October 01" at bounding box center [1046, 261] width 50 height 23
click at [991, 289] on span "Previous Month" at bounding box center [991, 291] width 0 height 15
click at [1066, 370] on div "18" at bounding box center [1074, 373] width 17 height 17
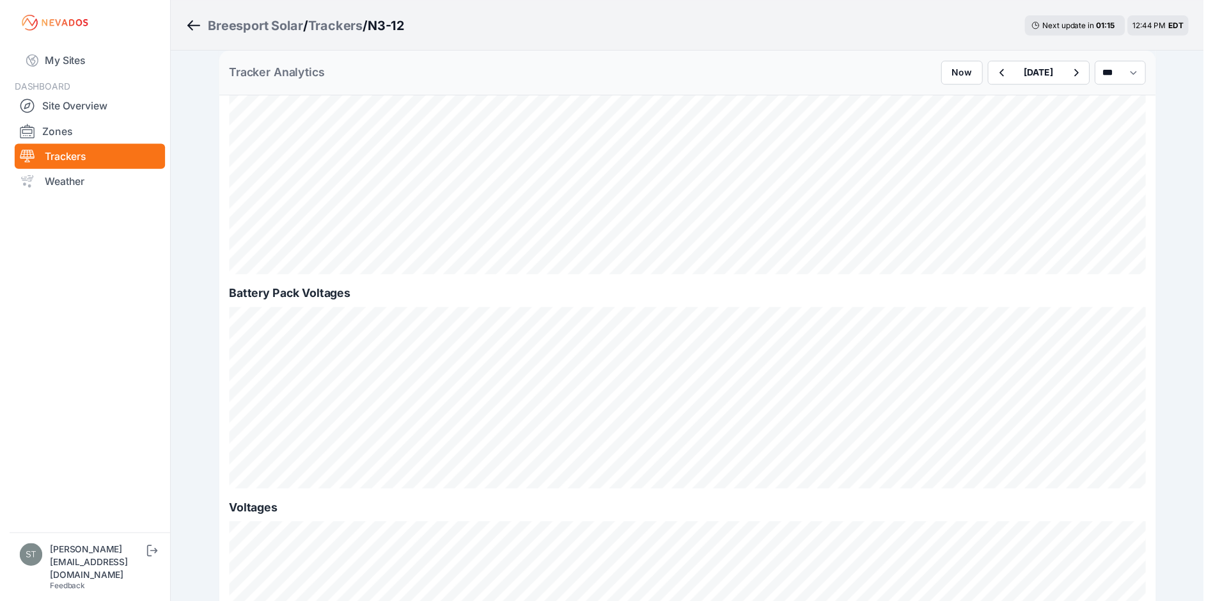
scroll to position [1151, 0]
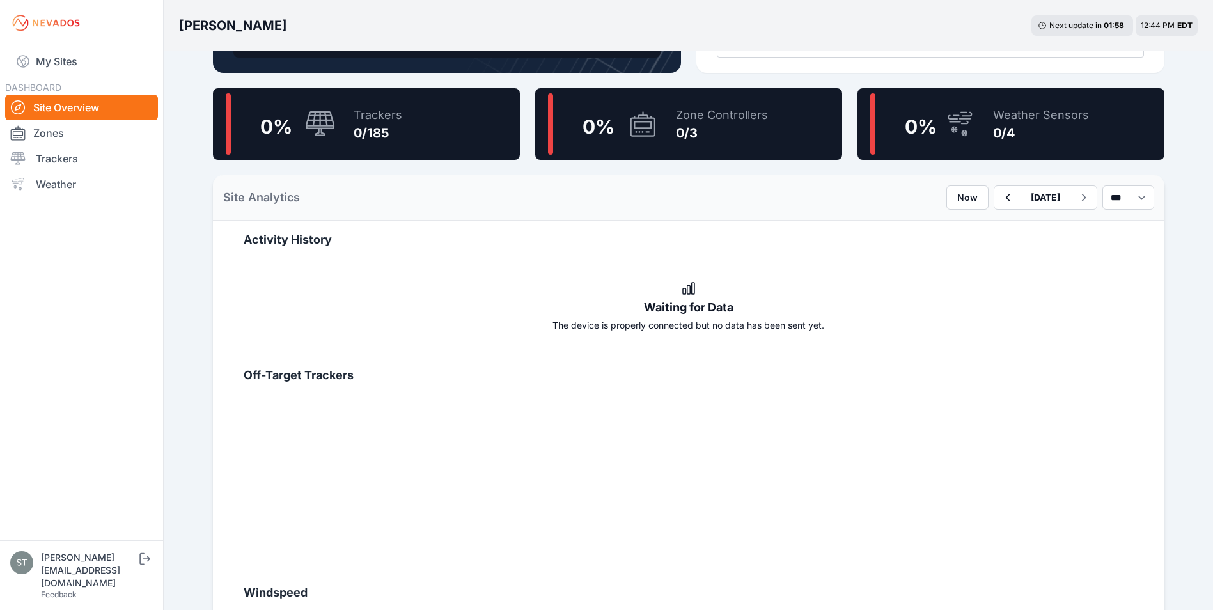
scroll to position [320, 0]
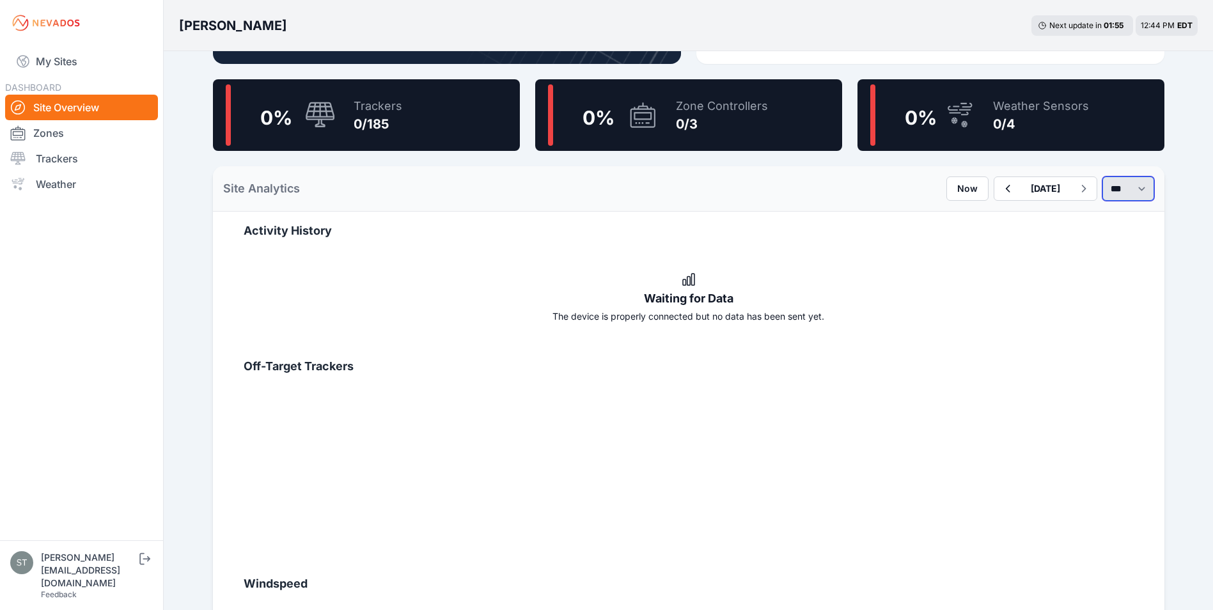
click at [1106, 183] on select "*** **** *****" at bounding box center [1129, 189] width 52 height 24
select select "*****"
click at [1103, 177] on select "*** **** *****" at bounding box center [1129, 189] width 52 height 24
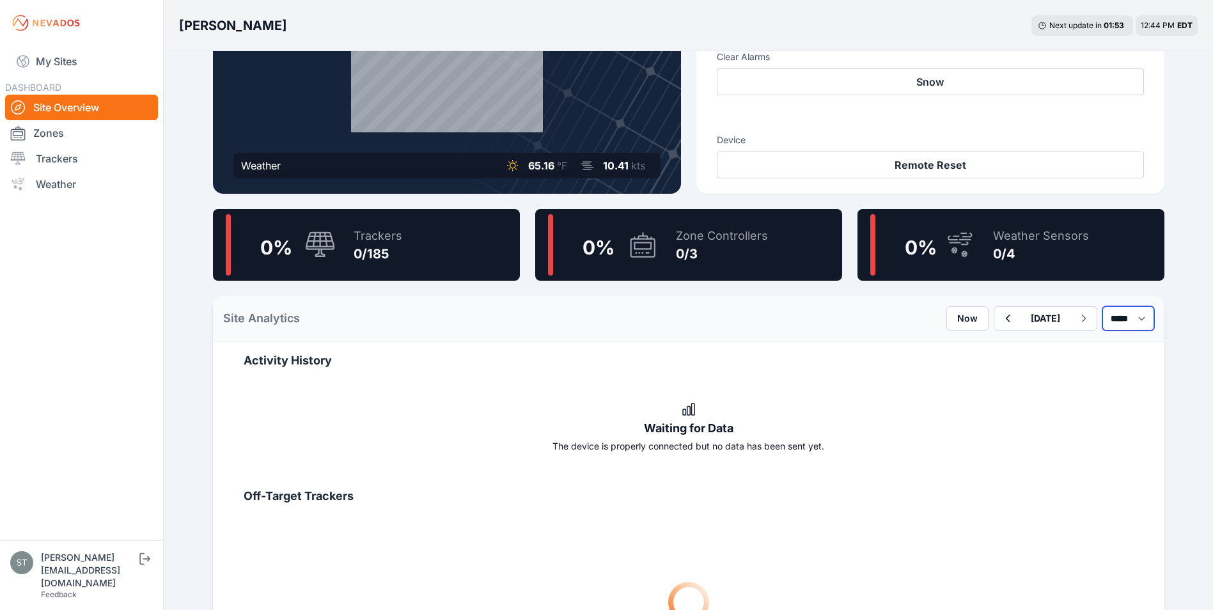
scroll to position [192, 0]
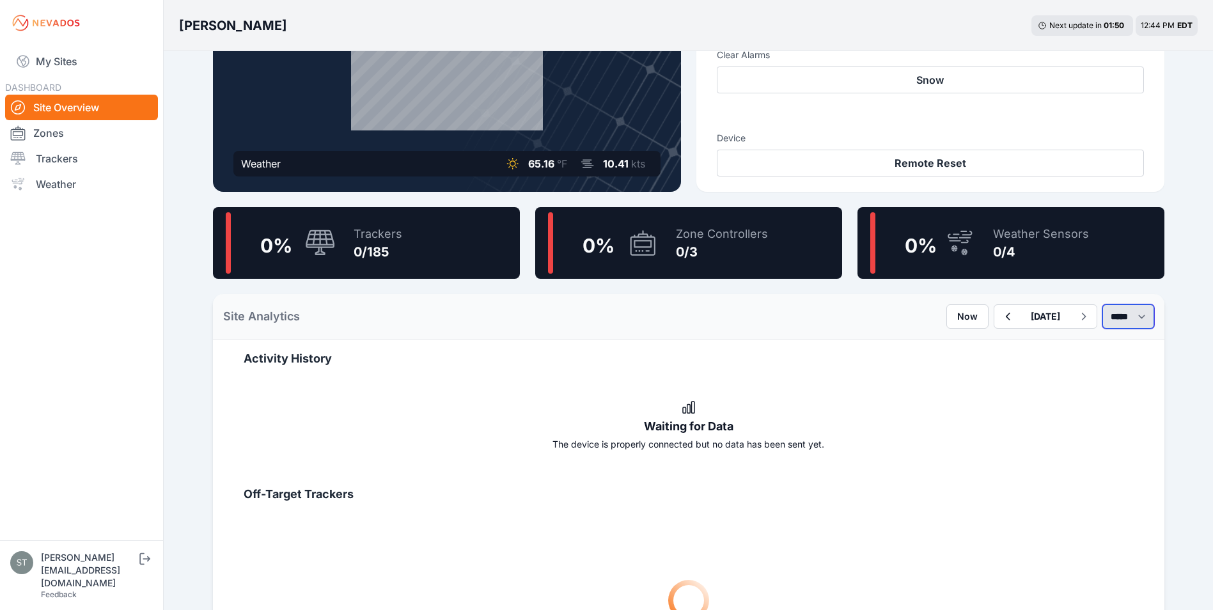
click at [1117, 324] on select "*** **** *****" at bounding box center [1129, 316] width 52 height 24
drag, startPoint x: 791, startPoint y: 308, endPoint x: 851, endPoint y: 309, distance: 60.1
click at [791, 308] on div "Site Analytics Now [DATE] *** **** *****" at bounding box center [689, 316] width 952 height 45
click at [1021, 315] on button "[DATE]" at bounding box center [1046, 316] width 50 height 23
click at [997, 345] on span "Previous Month" at bounding box center [997, 346] width 0 height 15
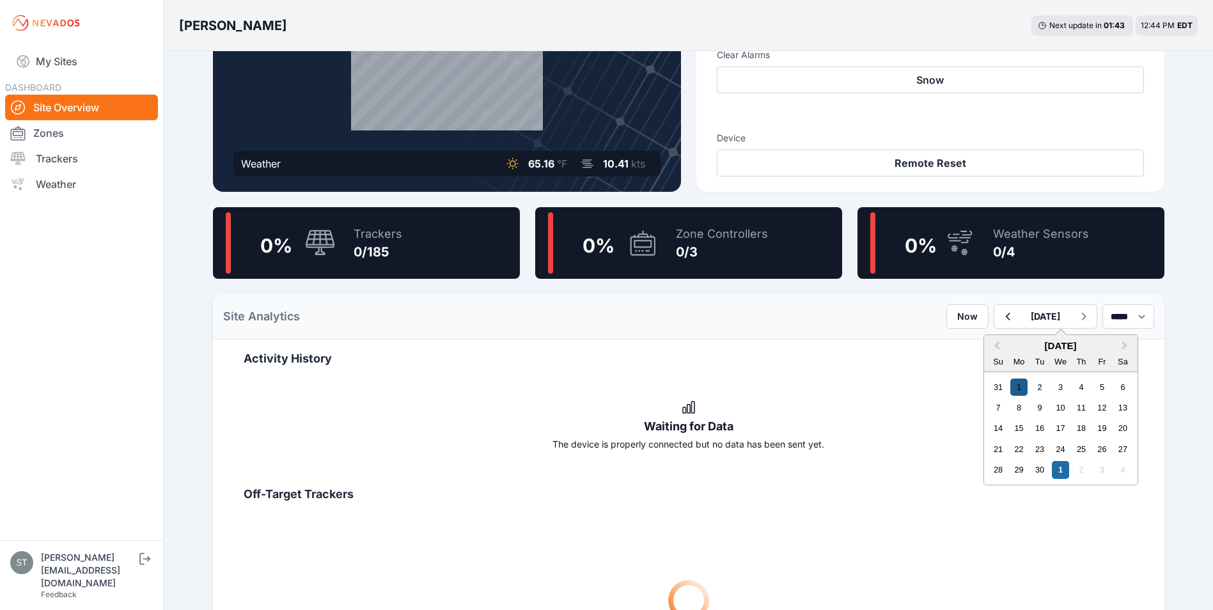
click at [1011, 386] on div "1" at bounding box center [1019, 387] width 17 height 17
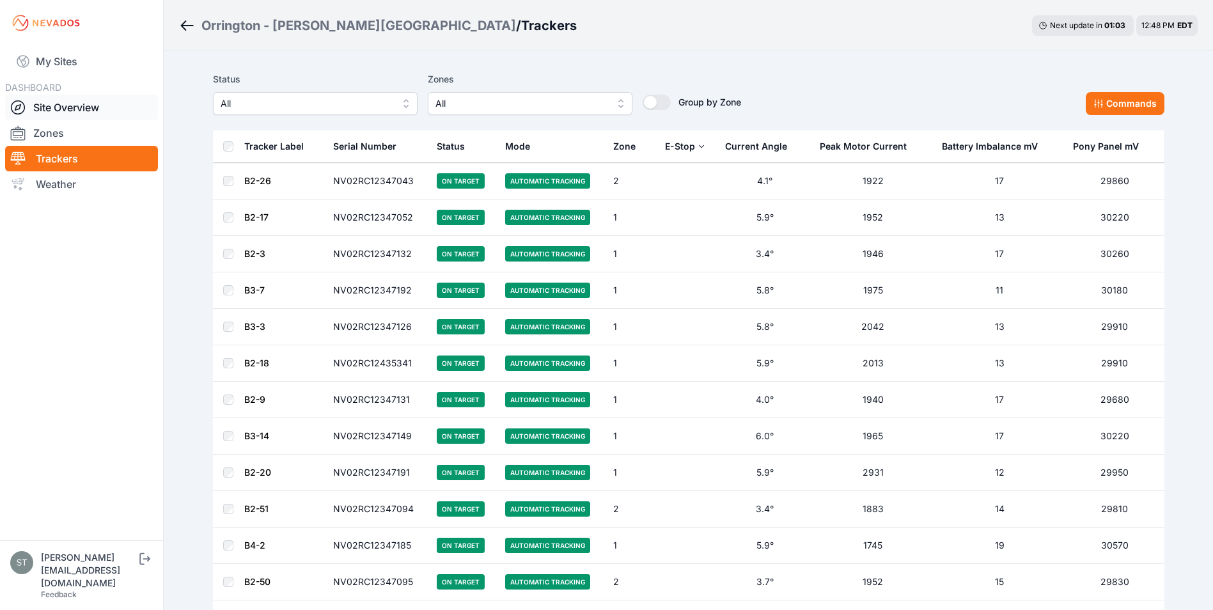
click at [54, 106] on link "Site Overview" at bounding box center [81, 108] width 153 height 26
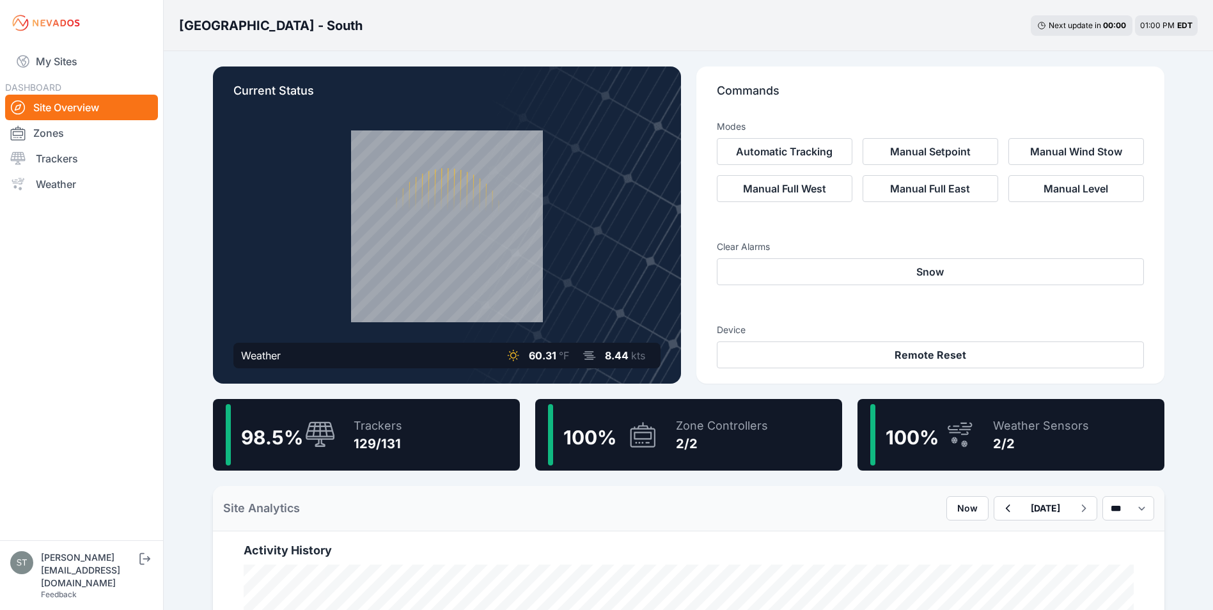
click at [373, 433] on div "Trackers" at bounding box center [378, 426] width 49 height 18
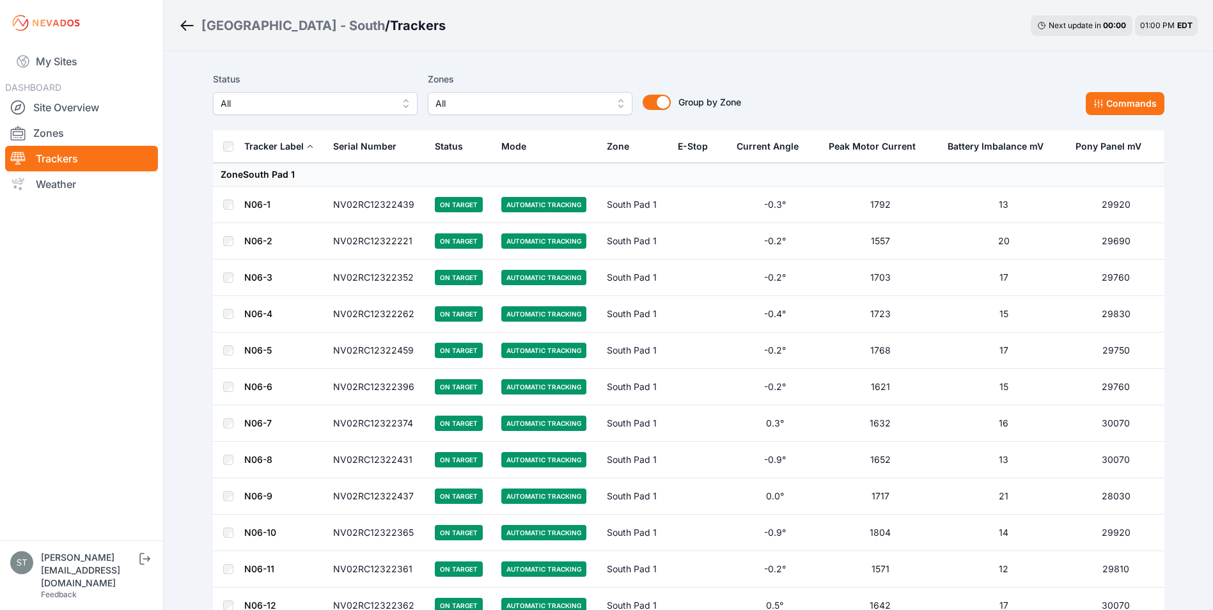
click at [278, 102] on span "All" at bounding box center [306, 103] width 171 height 15
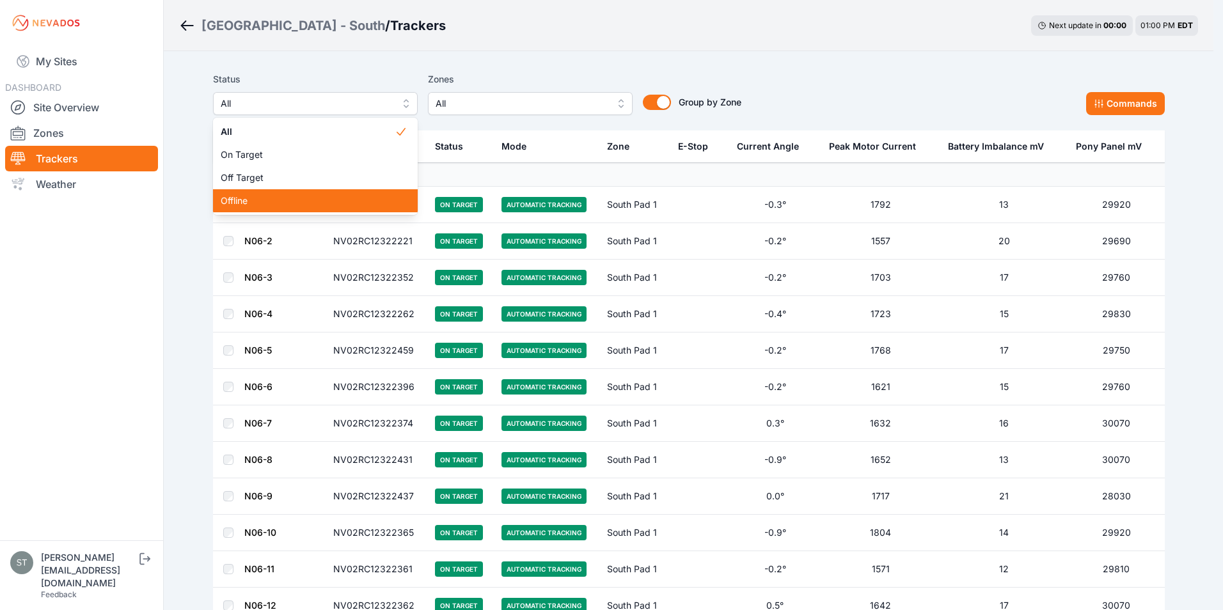
click at [234, 201] on span "Offline" at bounding box center [308, 200] width 174 height 13
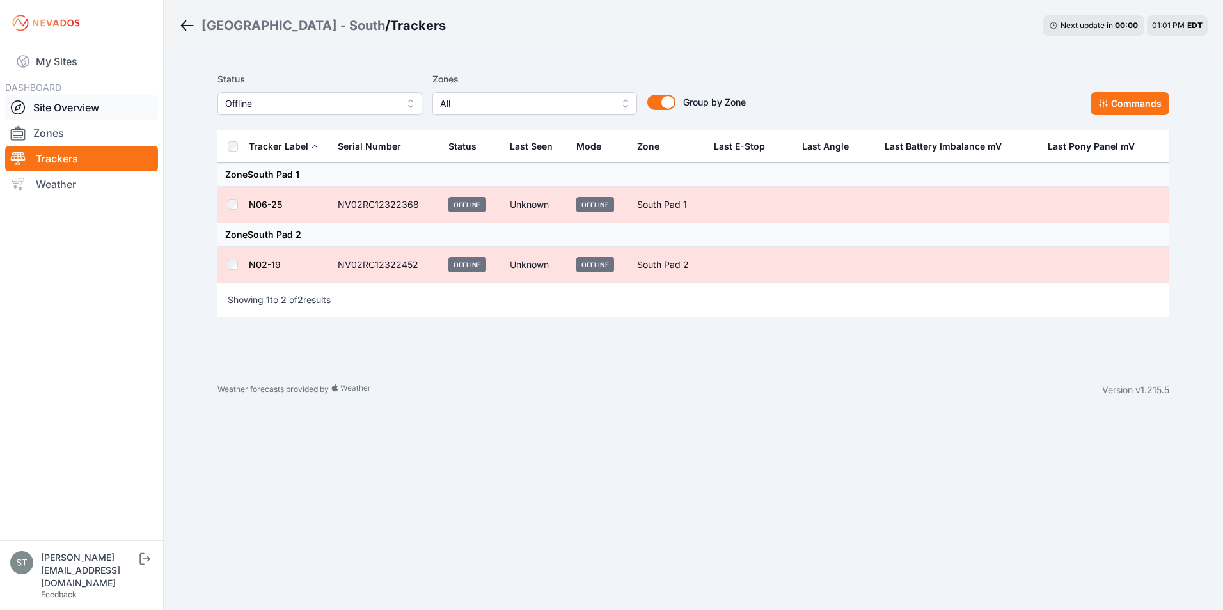
click at [54, 111] on link "Site Overview" at bounding box center [81, 108] width 153 height 26
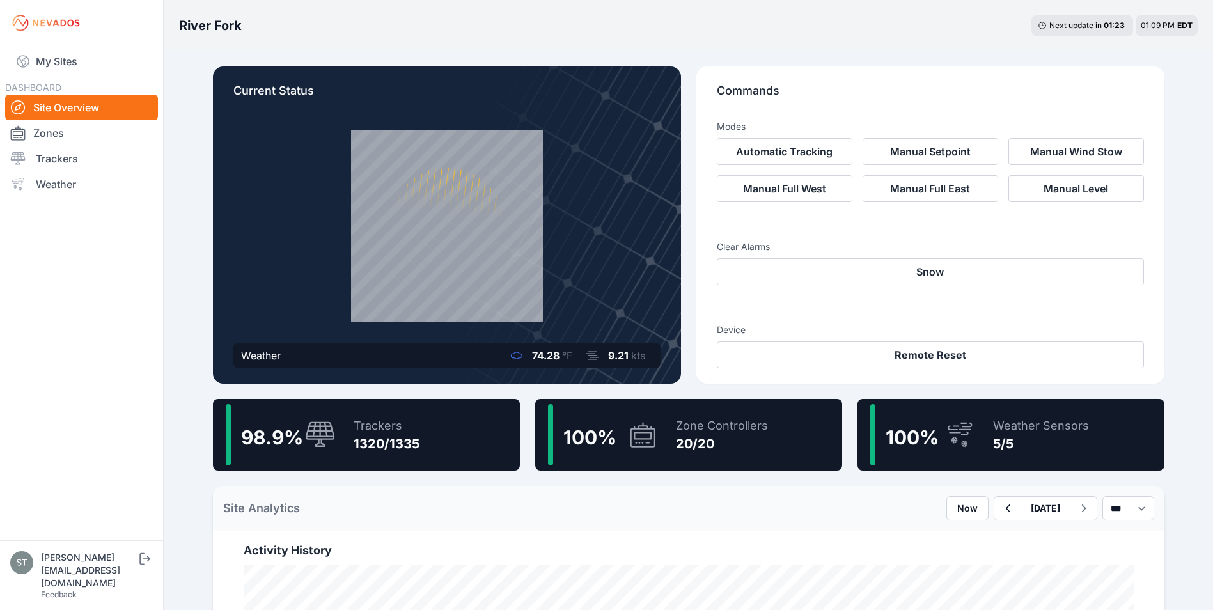
click at [359, 441] on div "1320/1335" at bounding box center [387, 444] width 66 height 18
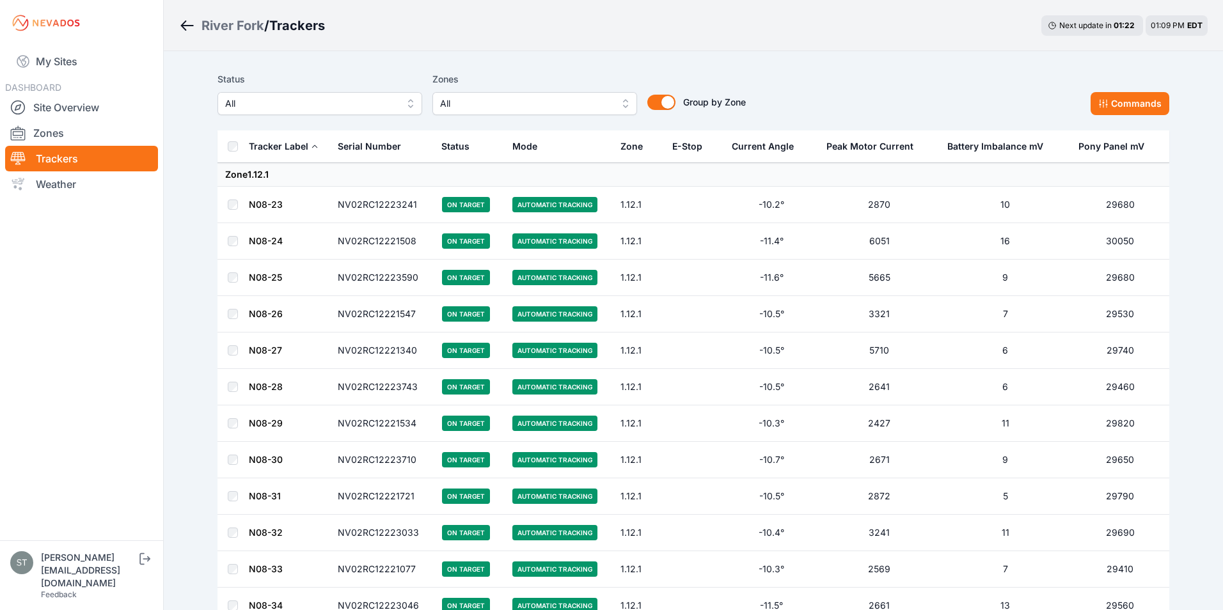
click at [292, 107] on span "All" at bounding box center [310, 103] width 171 height 15
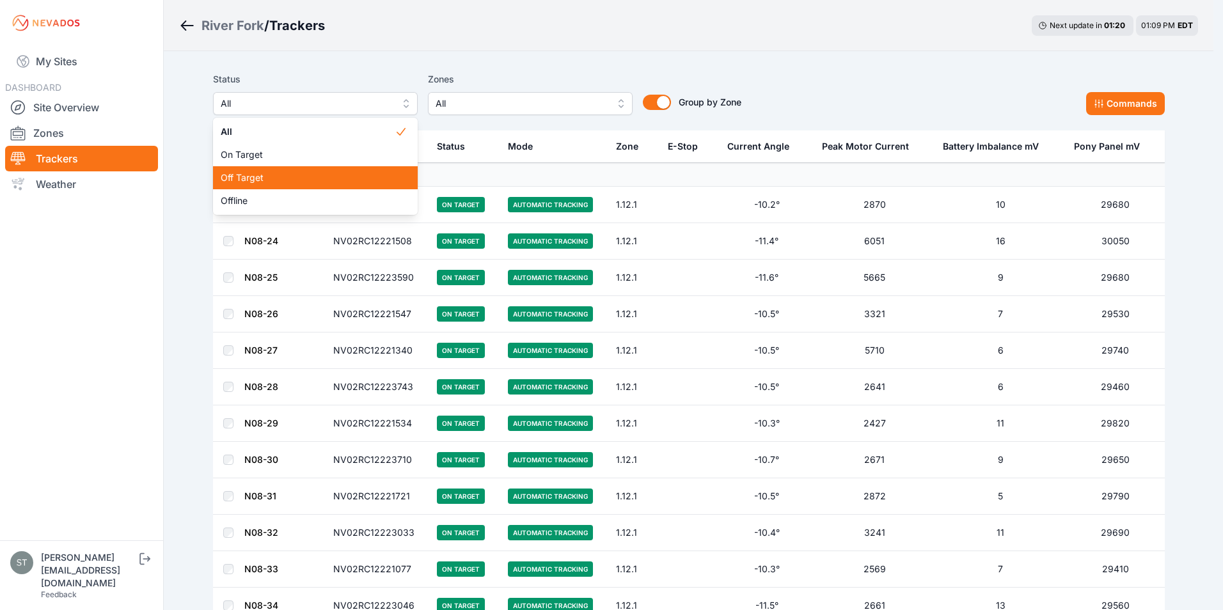
click at [254, 180] on span "Off Target" at bounding box center [308, 177] width 174 height 13
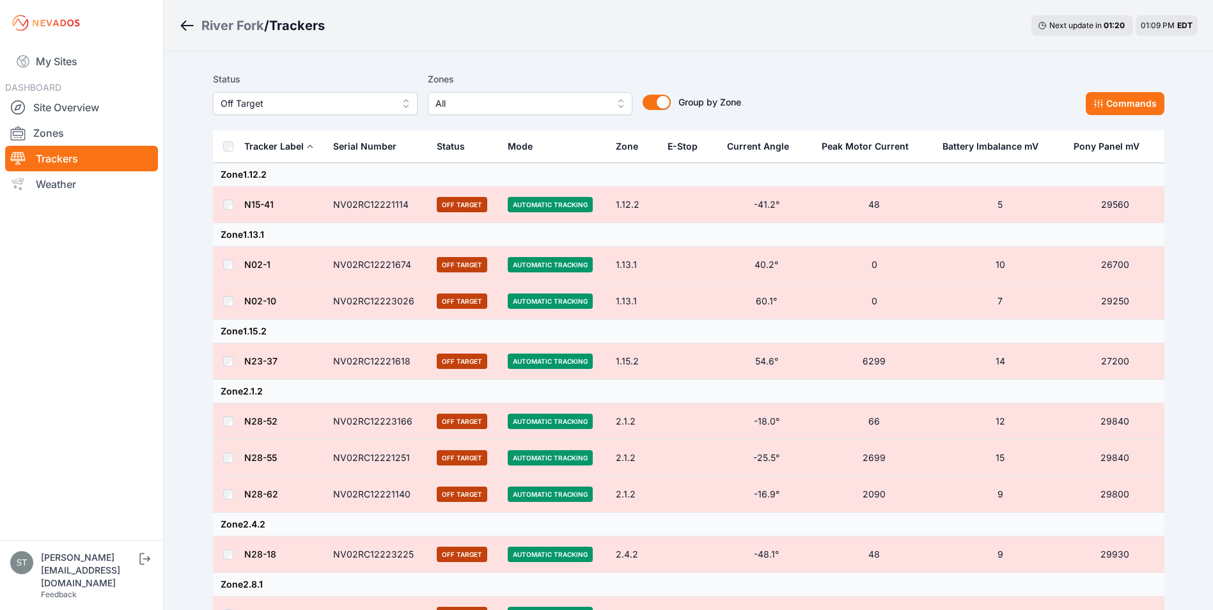
click at [720, 66] on div "Status Off Target Zones All Group by Zone Group by Zone Commands Tracker Label …" at bounding box center [689, 559] width 983 height 1016
click at [1107, 106] on button "Commands" at bounding box center [1125, 103] width 79 height 23
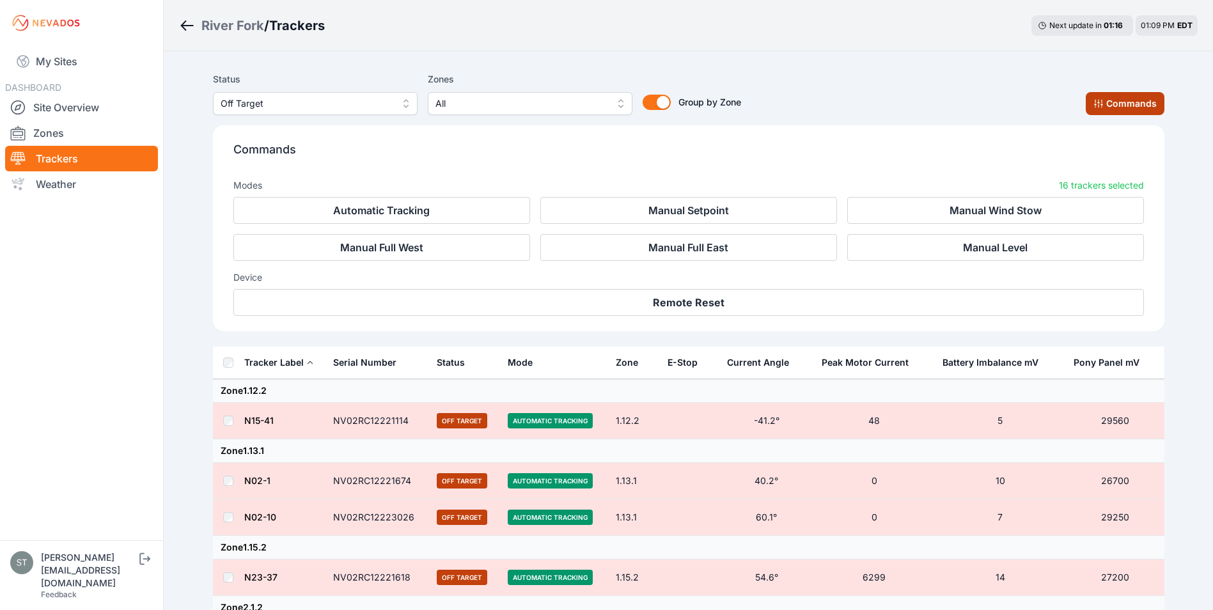
click at [1107, 104] on button "Commands" at bounding box center [1125, 103] width 79 height 23
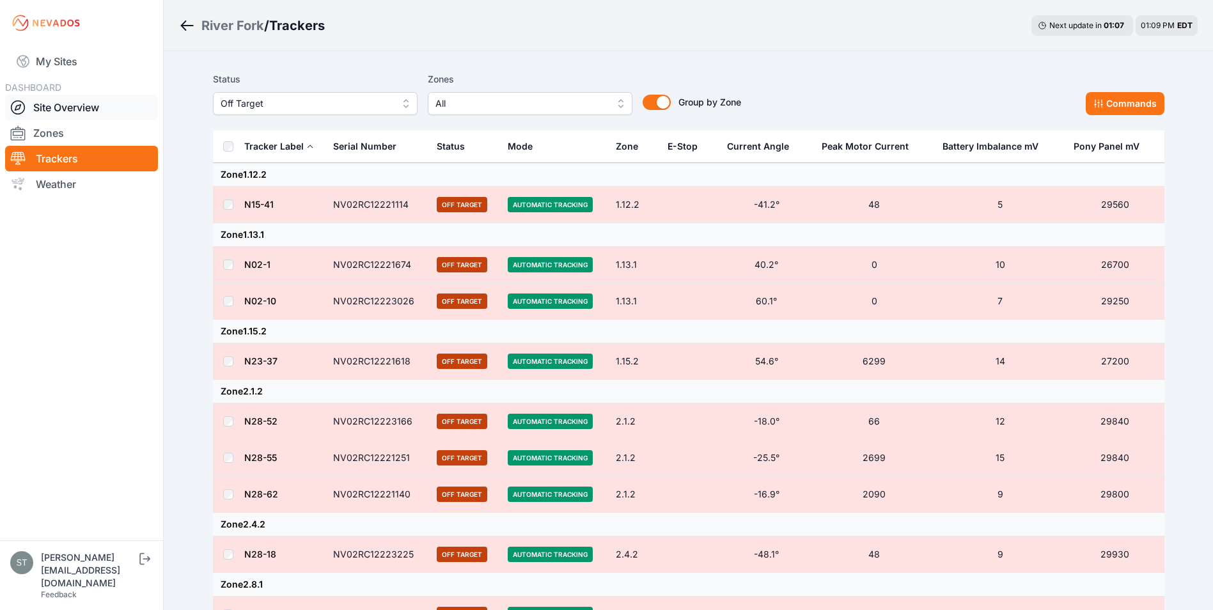
click at [74, 105] on link "Site Overview" at bounding box center [81, 108] width 153 height 26
